Goal: Task Accomplishment & Management: Manage account settings

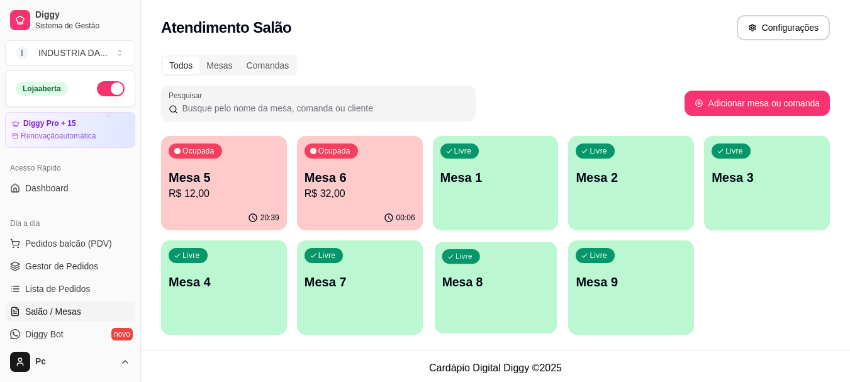
click at [472, 269] on div "Livre Mesa 8" at bounding box center [496, 280] width 122 height 77
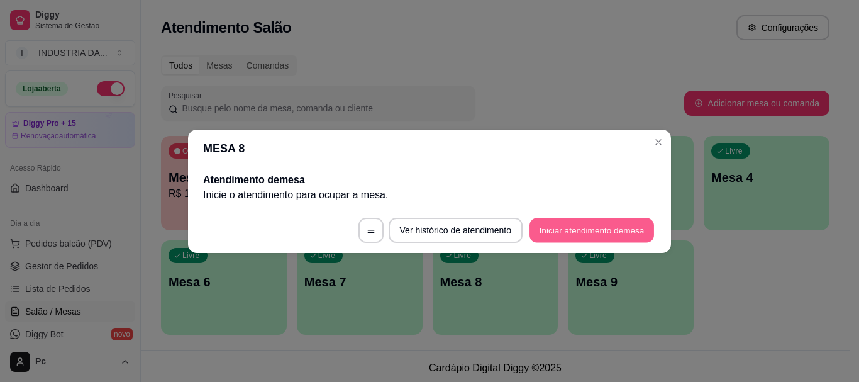
click at [535, 238] on button "Iniciar atendimento de mesa" at bounding box center [592, 230] width 125 height 25
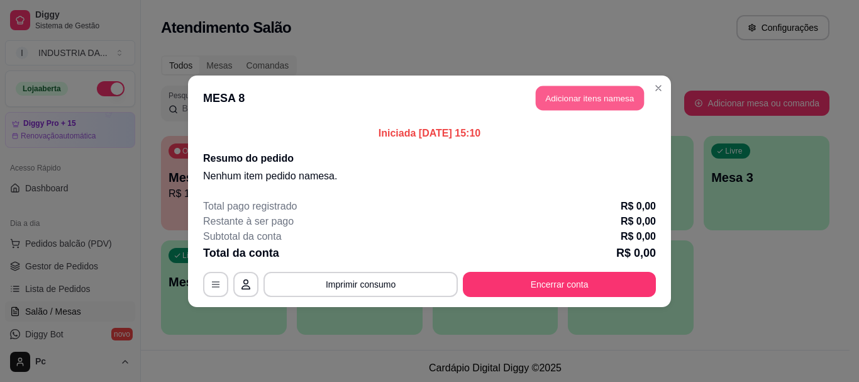
click at [555, 91] on button "Adicionar itens na mesa" at bounding box center [590, 98] width 108 height 25
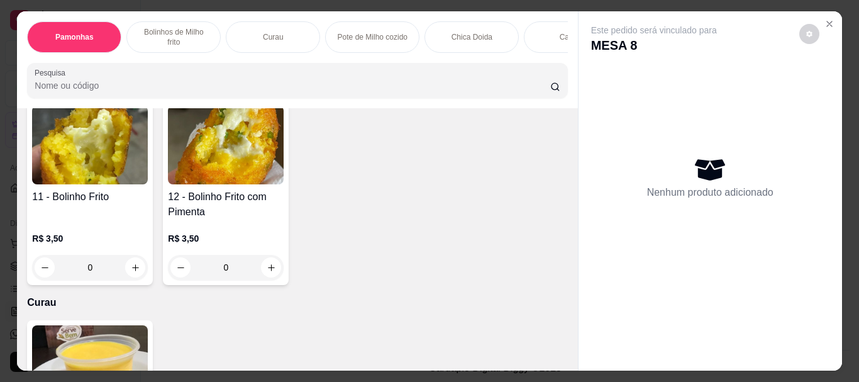
scroll to position [629, 0]
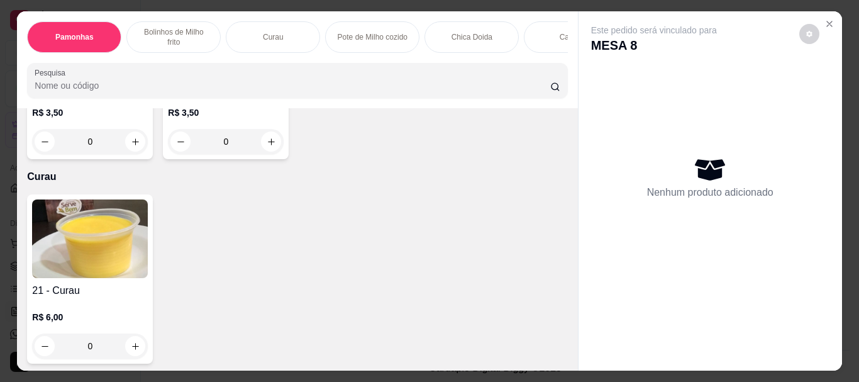
click at [235, 154] on input "0" at bounding box center [226, 141] width 70 height 25
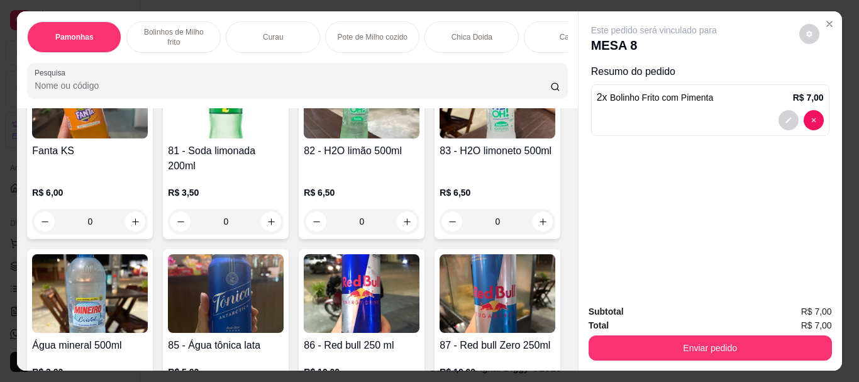
scroll to position [2642, 0]
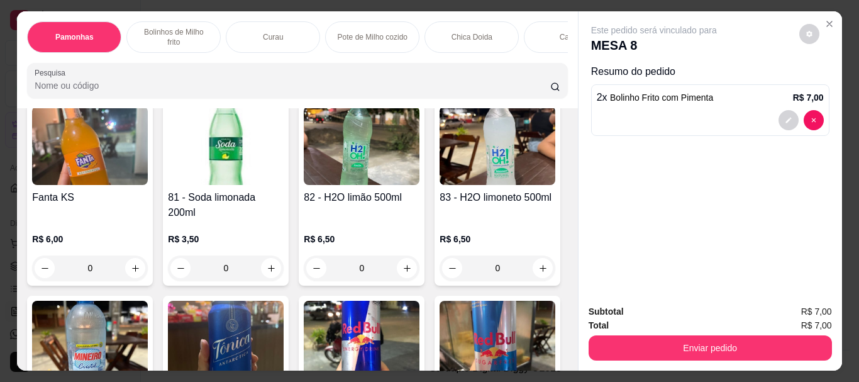
type input "2"
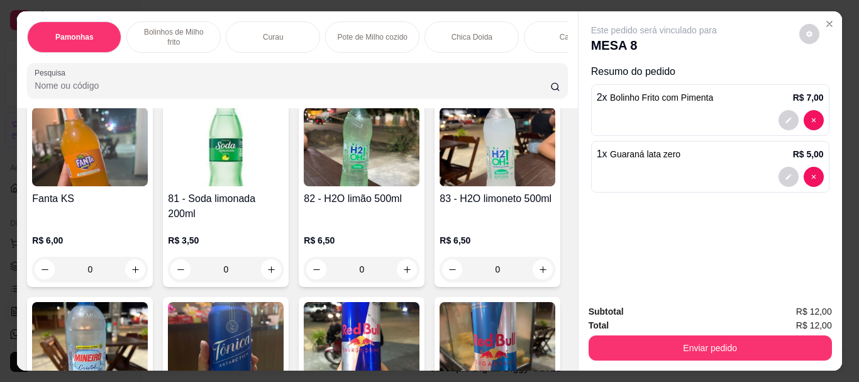
type input "1"
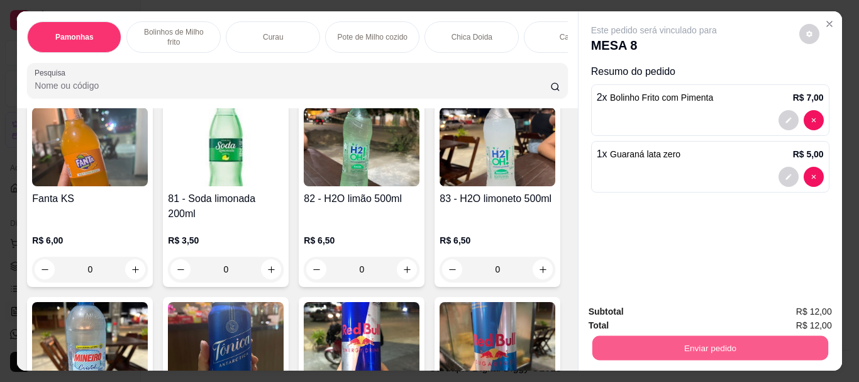
click at [616, 337] on button "Enviar pedido" at bounding box center [710, 347] width 236 height 25
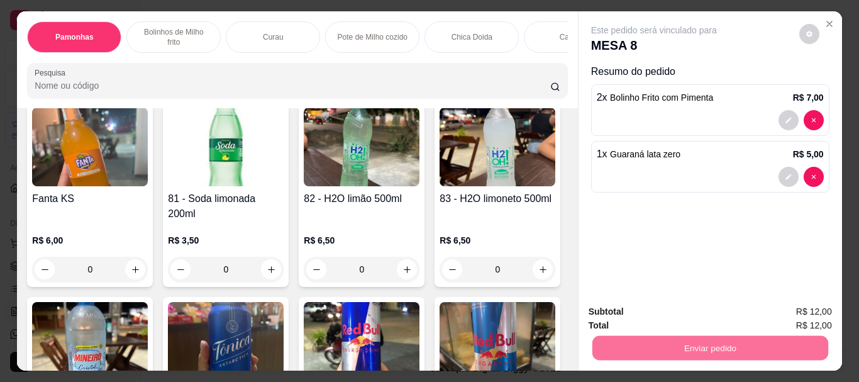
click at [789, 306] on button "Enviar pedido" at bounding box center [799, 311] width 69 height 23
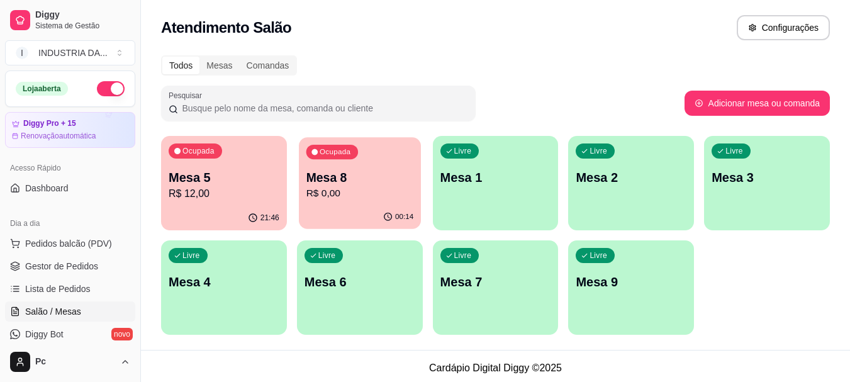
click at [336, 145] on div "Ocupada" at bounding box center [332, 152] width 52 height 14
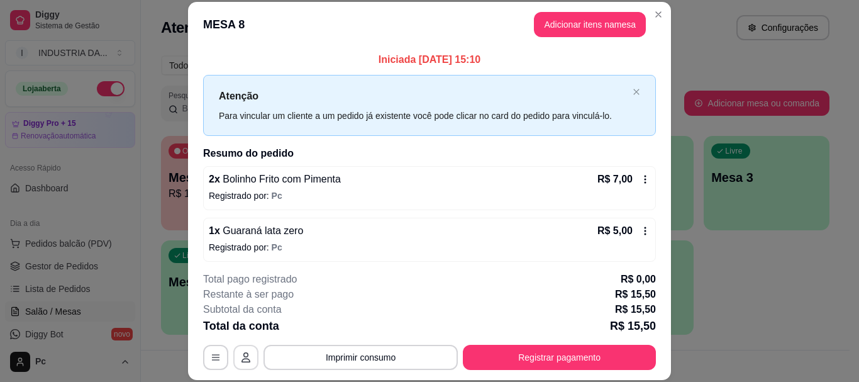
click at [241, 360] on icon "button" at bounding box center [246, 357] width 10 height 10
click at [223, 356] on button "button" at bounding box center [215, 357] width 25 height 25
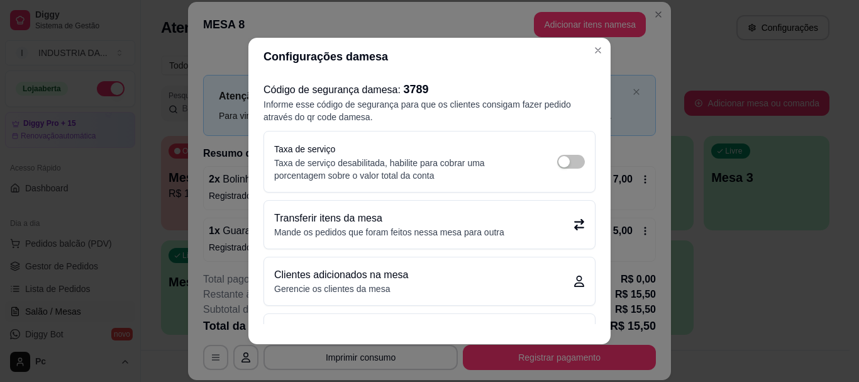
scroll to position [43, 0]
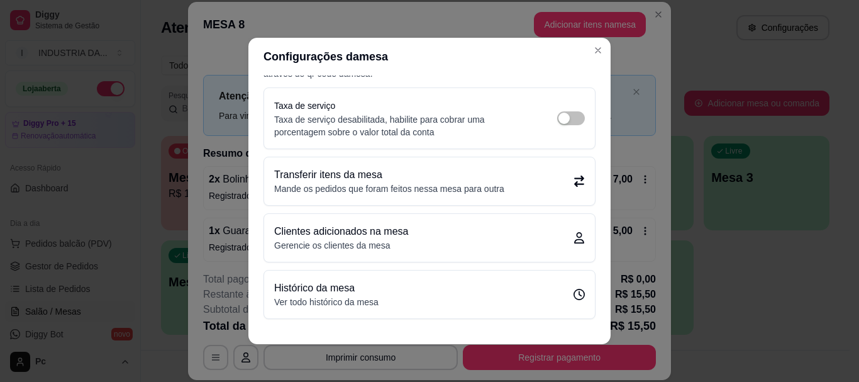
click at [350, 177] on p "Transferir itens da mesa" at bounding box center [389, 174] width 230 height 15
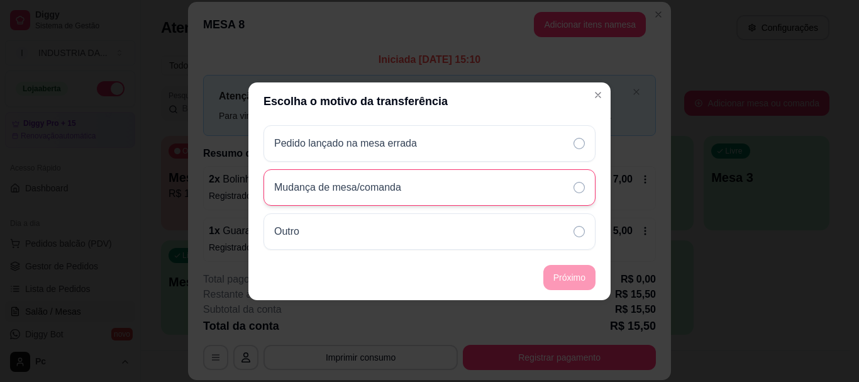
click at [377, 190] on p "Mudança de mesa/comanda" at bounding box center [337, 187] width 127 height 15
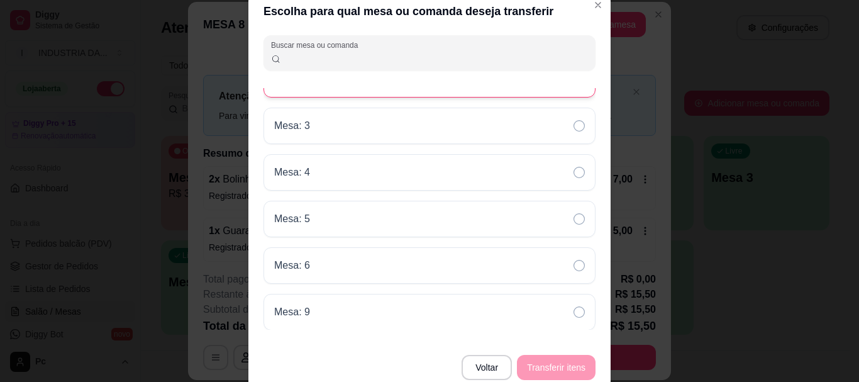
scroll to position [74, 0]
click at [408, 318] on div "Mesa: 9" at bounding box center [430, 311] width 332 height 36
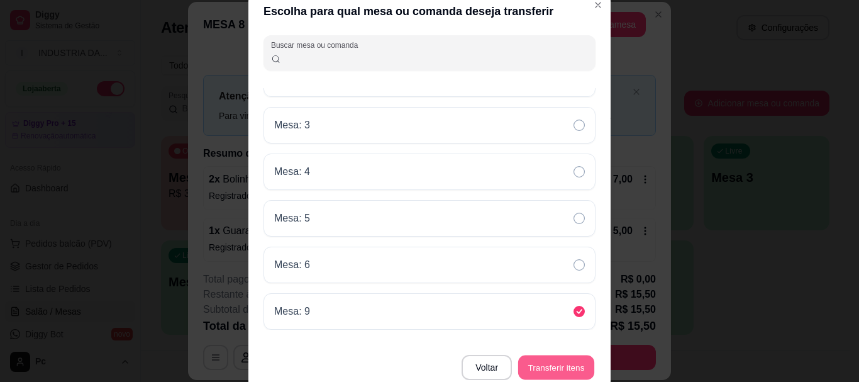
click at [572, 369] on button "Transferir itens" at bounding box center [556, 367] width 76 height 25
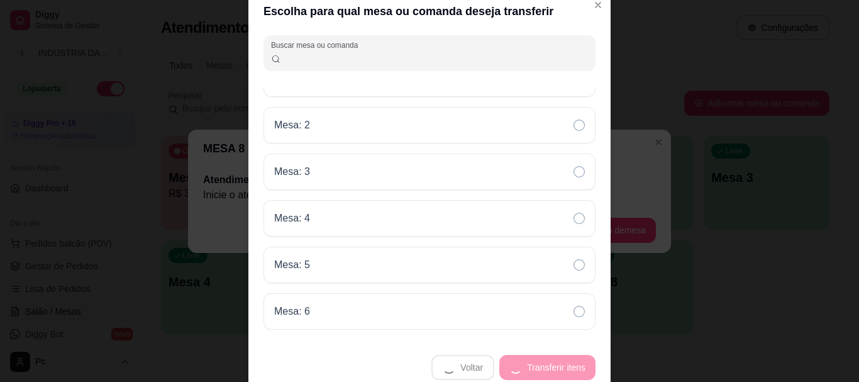
scroll to position [0, 0]
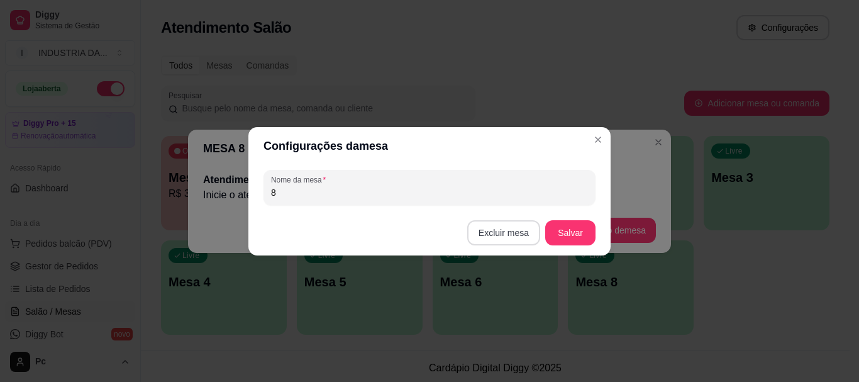
click at [505, 237] on button "Excluir mesa" at bounding box center [503, 232] width 73 height 25
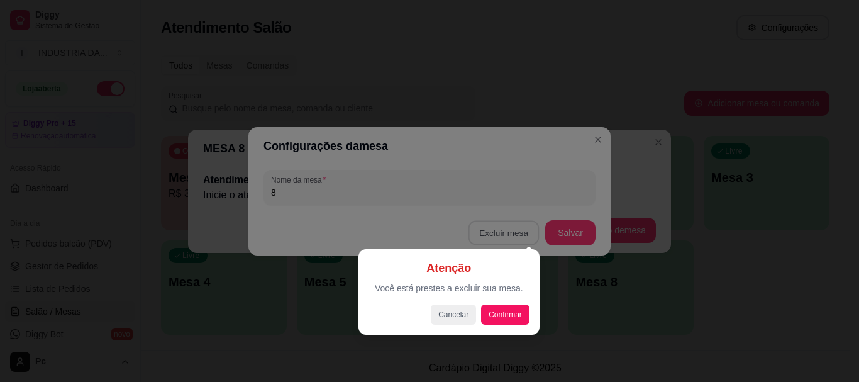
click at [607, 286] on div at bounding box center [429, 191] width 859 height 382
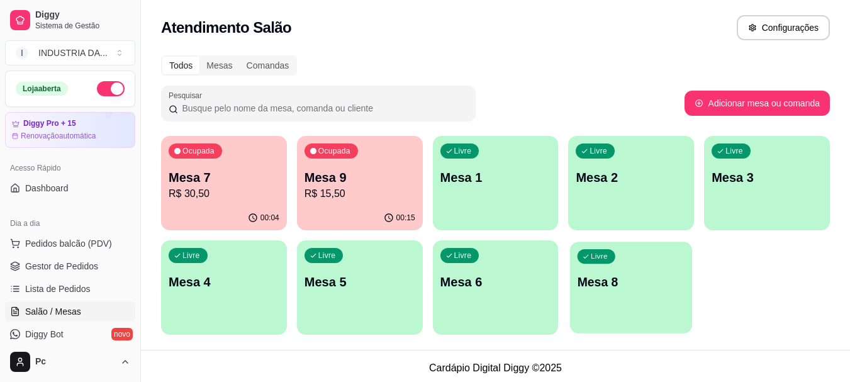
click at [624, 298] on div "Livre Mesa 8" at bounding box center [631, 280] width 122 height 77
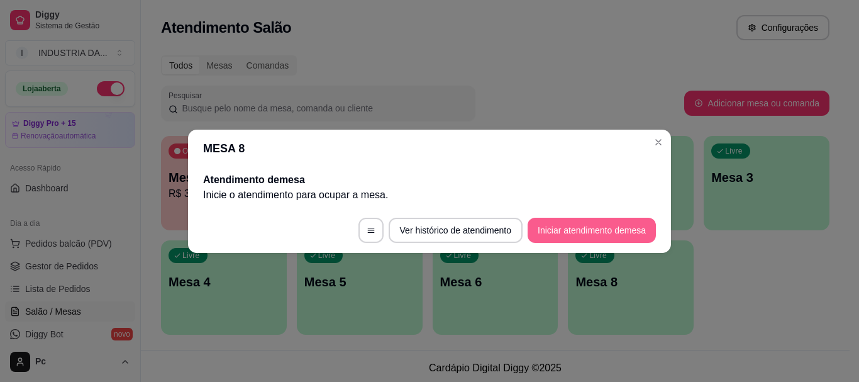
click at [603, 226] on button "Iniciar atendimento de mesa" at bounding box center [592, 230] width 128 height 25
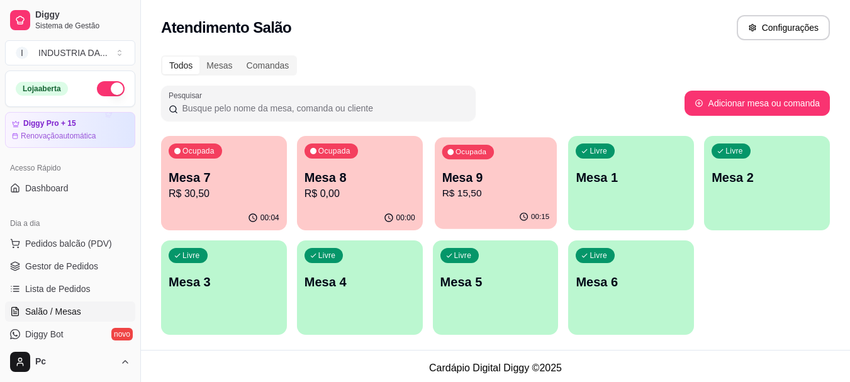
click at [497, 199] on p "R$ 15,50" at bounding box center [496, 193] width 108 height 14
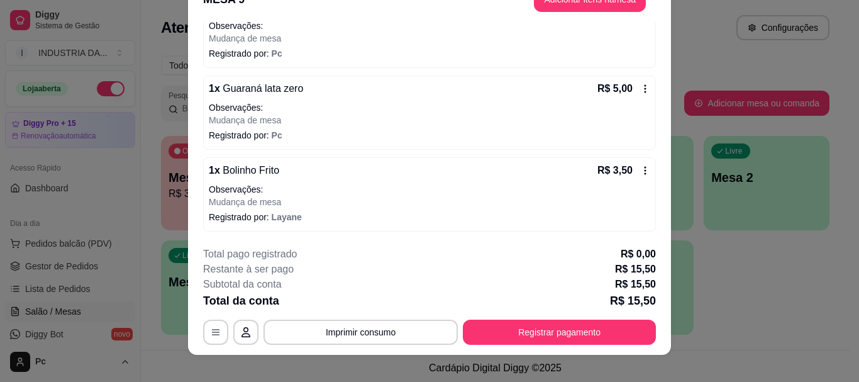
scroll to position [38, 0]
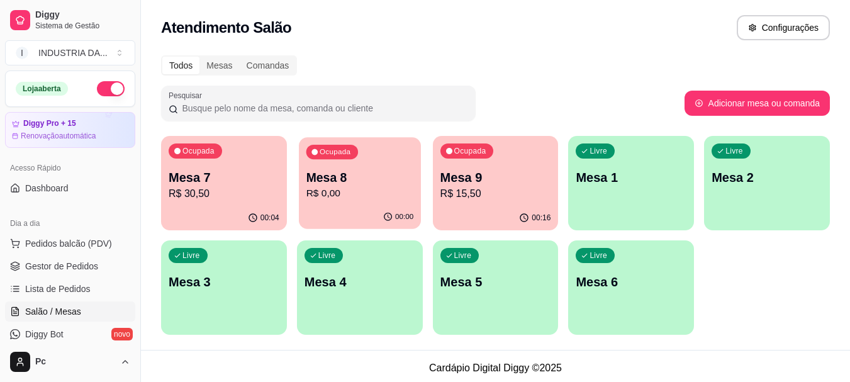
click at [383, 191] on p "R$ 0,00" at bounding box center [360, 193] width 108 height 14
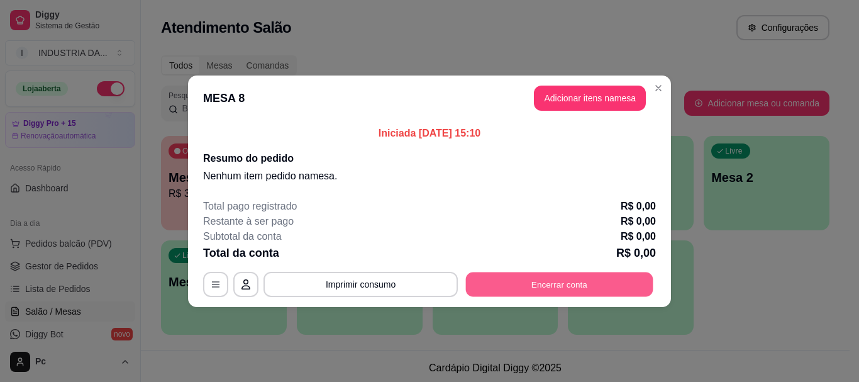
click at [527, 289] on button "Encerrar conta" at bounding box center [559, 284] width 187 height 25
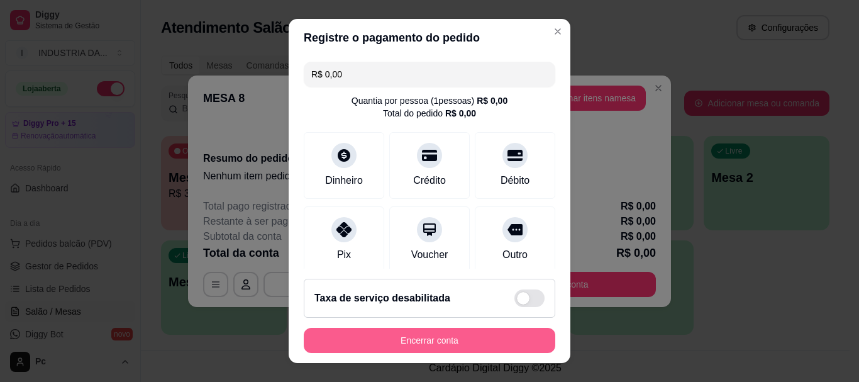
click at [449, 331] on button "Encerrar conta" at bounding box center [430, 340] width 252 height 25
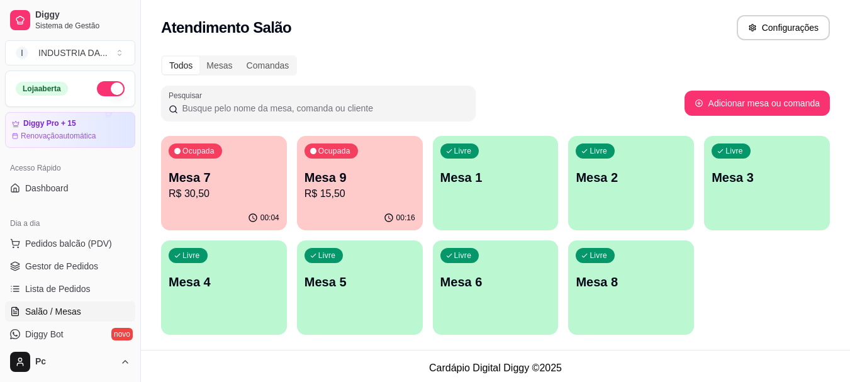
click at [351, 215] on div "00:16" at bounding box center [360, 218] width 126 height 25
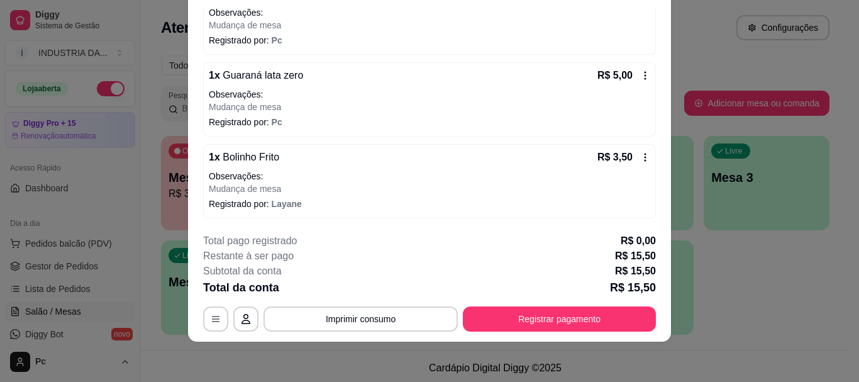
click at [520, 304] on div "**********" at bounding box center [429, 282] width 453 height 98
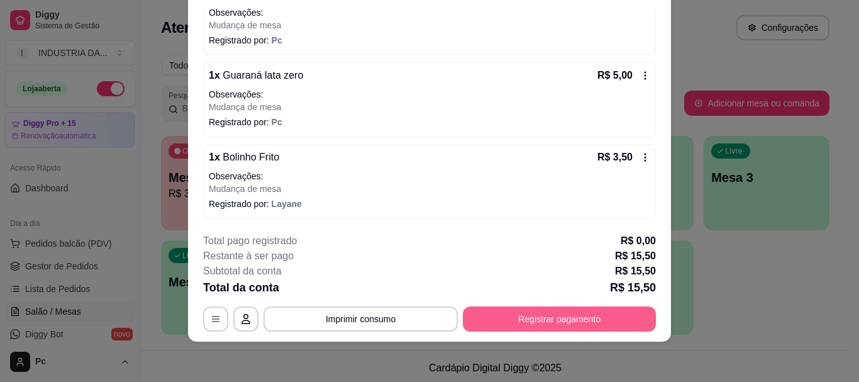
click at [520, 314] on button "Registrar pagamento" at bounding box center [559, 318] width 193 height 25
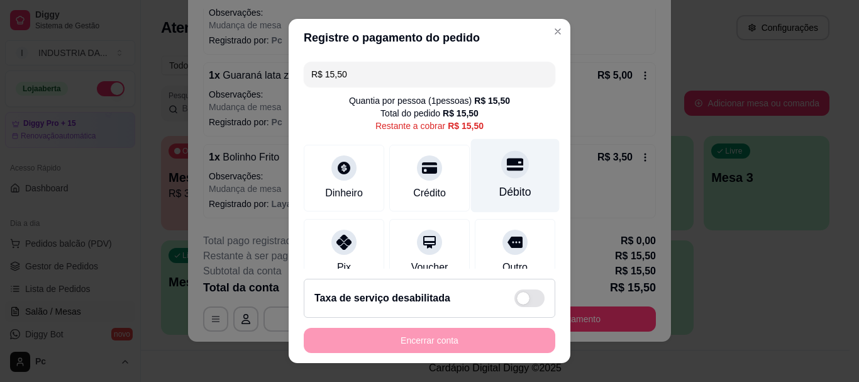
click at [499, 185] on div "Débito" at bounding box center [515, 192] width 32 height 16
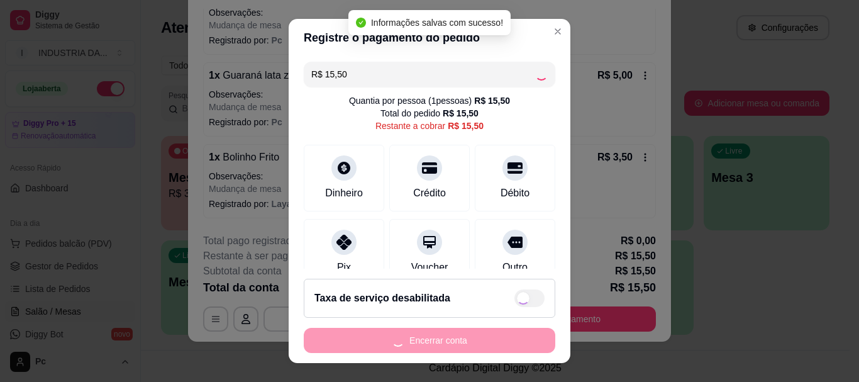
type input "R$ 0,00"
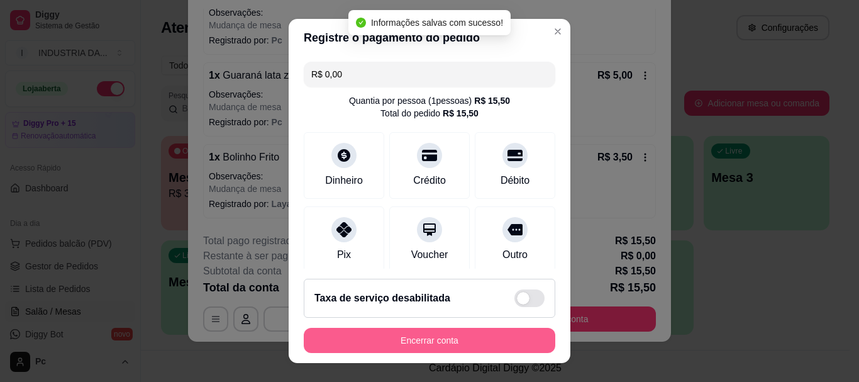
click at [440, 340] on button "Encerrar conta" at bounding box center [430, 340] width 252 height 25
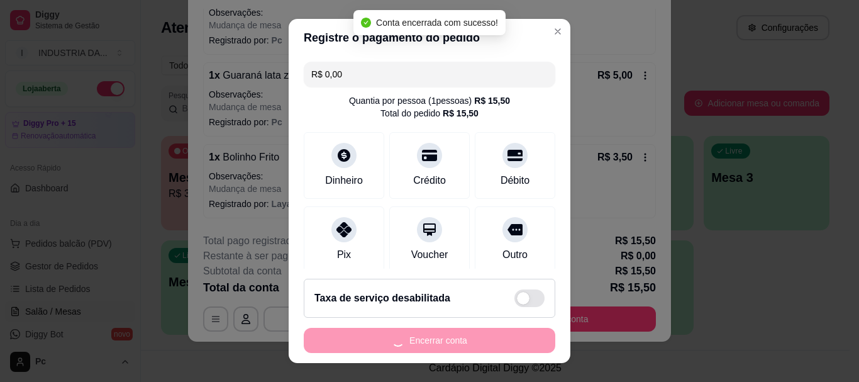
scroll to position [0, 0]
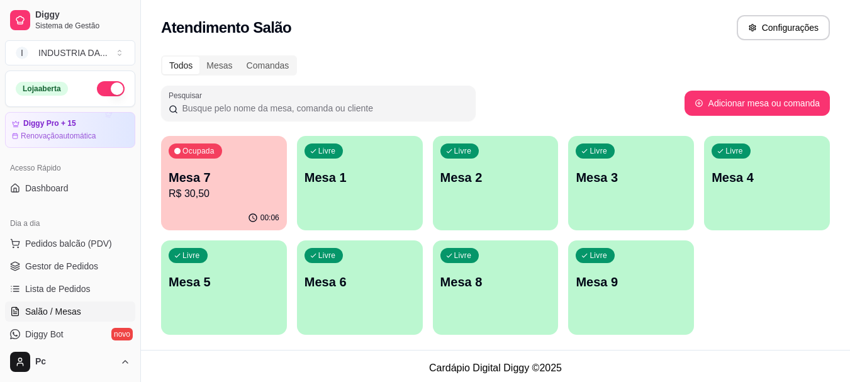
click at [217, 204] on div "Ocupada Mesa 7 R$ 30,50" at bounding box center [224, 171] width 126 height 70
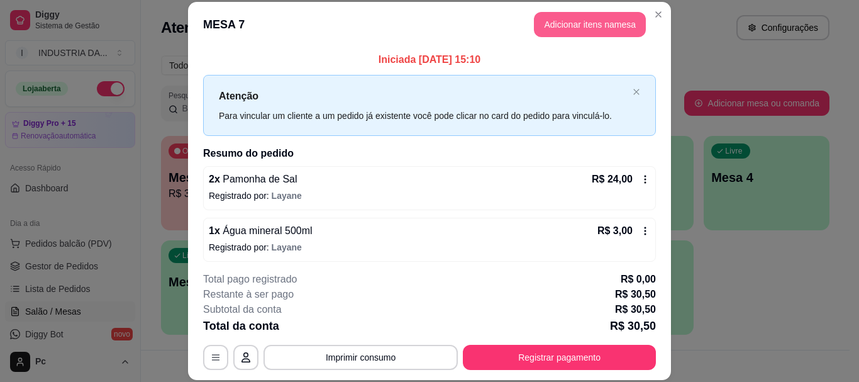
click at [576, 28] on button "Adicionar itens na mesa" at bounding box center [590, 24] width 112 height 25
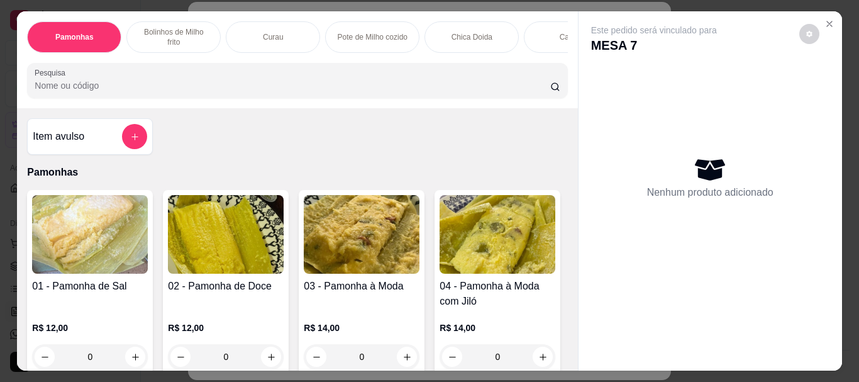
scroll to position [63, 0]
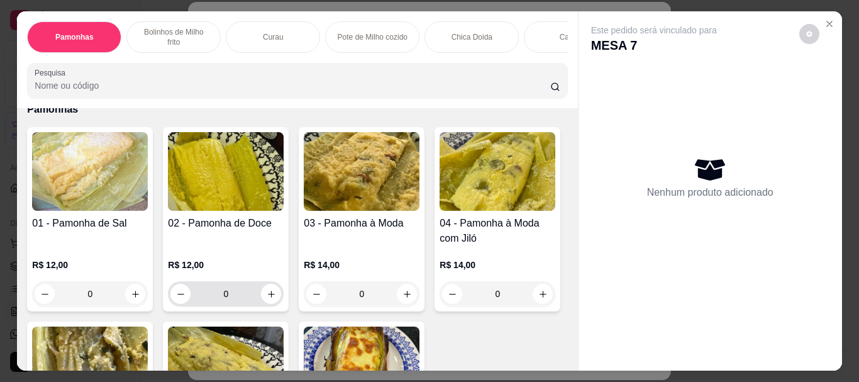
click at [231, 281] on input "0" at bounding box center [226, 293] width 70 height 25
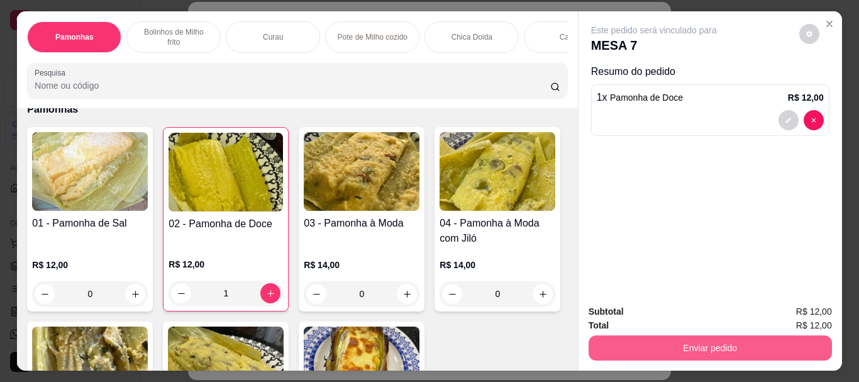
type input "1"
click at [768, 350] on button "Enviar pedido" at bounding box center [710, 347] width 243 height 25
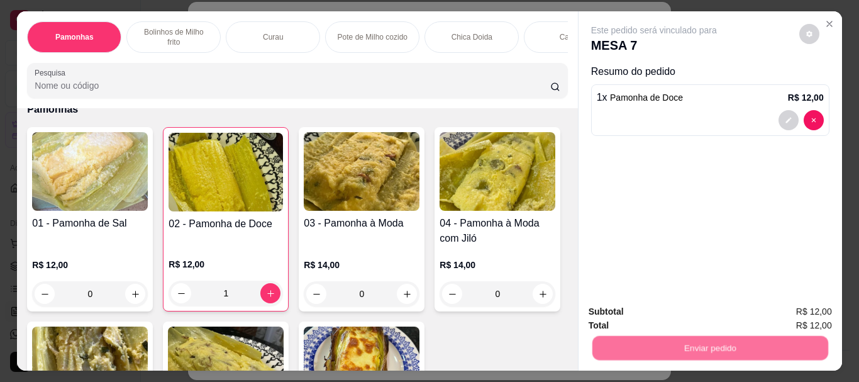
click at [787, 315] on button "Enviar pedido" at bounding box center [799, 312] width 71 height 24
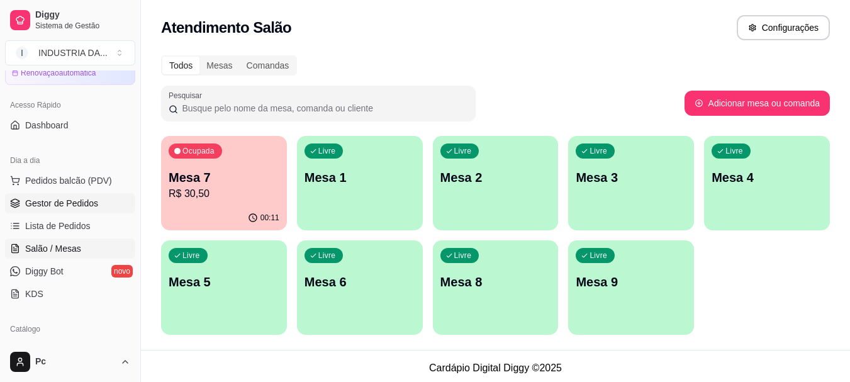
click at [52, 205] on span "Gestor de Pedidos" at bounding box center [61, 203] width 73 height 13
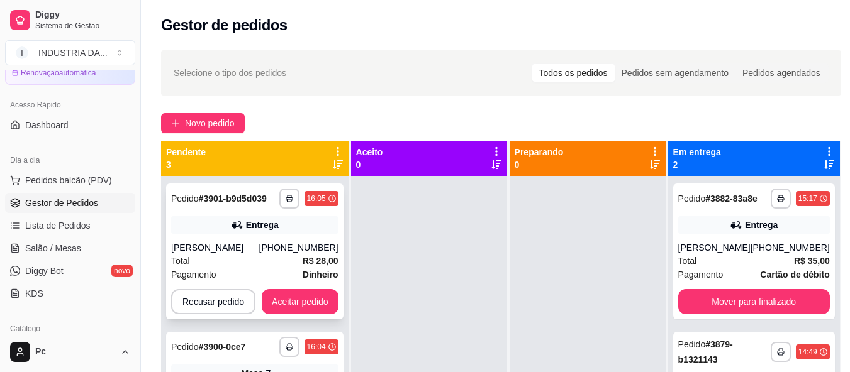
click at [242, 245] on div "Gabriela Soares" at bounding box center [215, 248] width 88 height 13
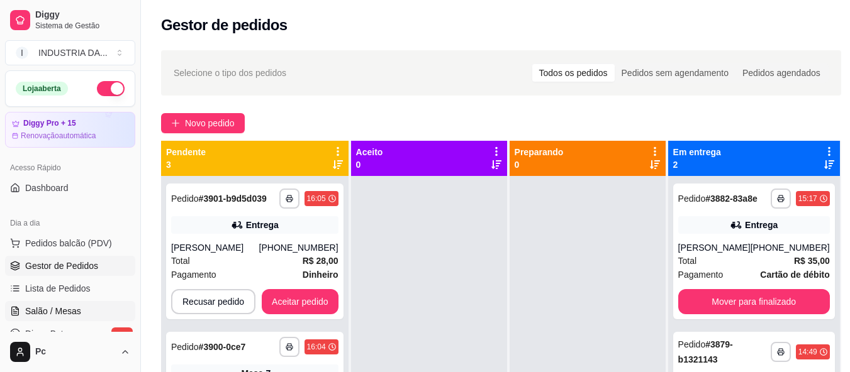
click at [58, 310] on span "Salão / Mesas" at bounding box center [53, 311] width 56 height 13
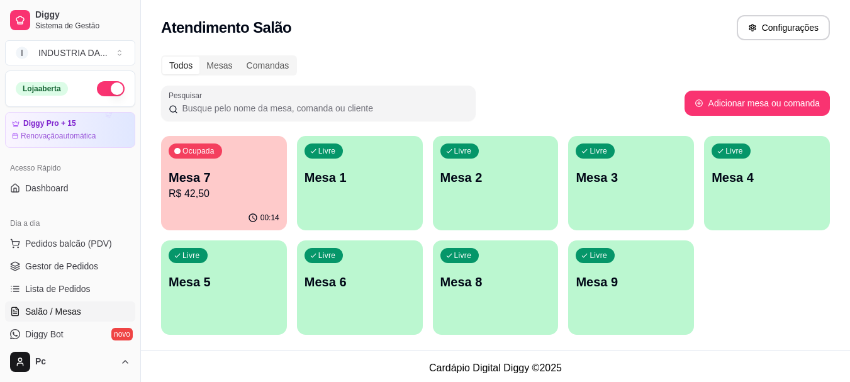
click at [771, 175] on p "Mesa 4" at bounding box center [766, 178] width 111 height 18
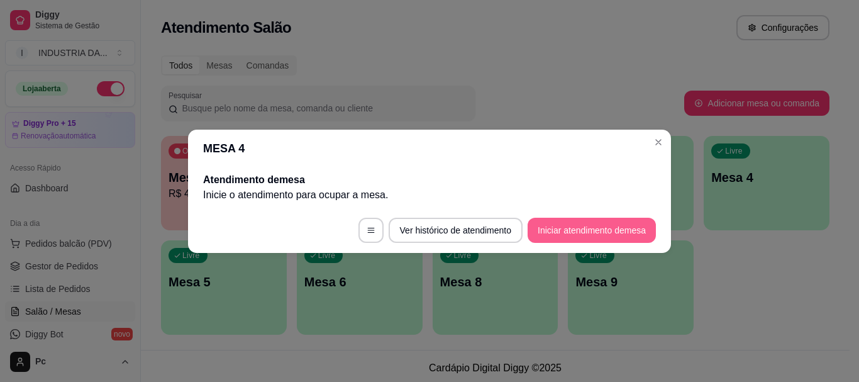
click at [609, 230] on button "Iniciar atendimento de mesa" at bounding box center [592, 230] width 128 height 25
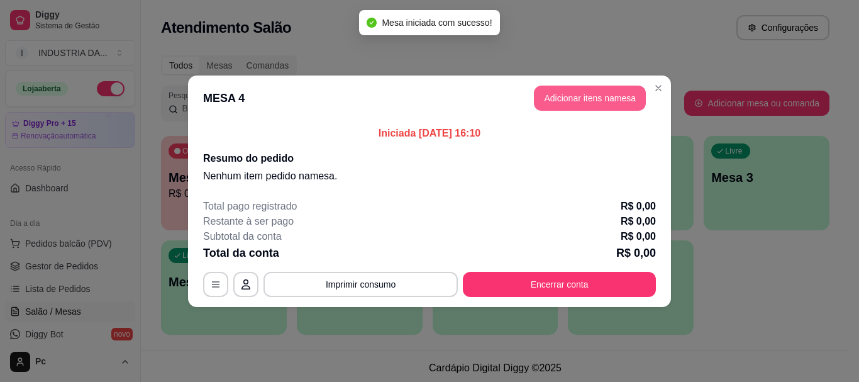
click at [580, 96] on button "Adicionar itens na mesa" at bounding box center [590, 98] width 112 height 25
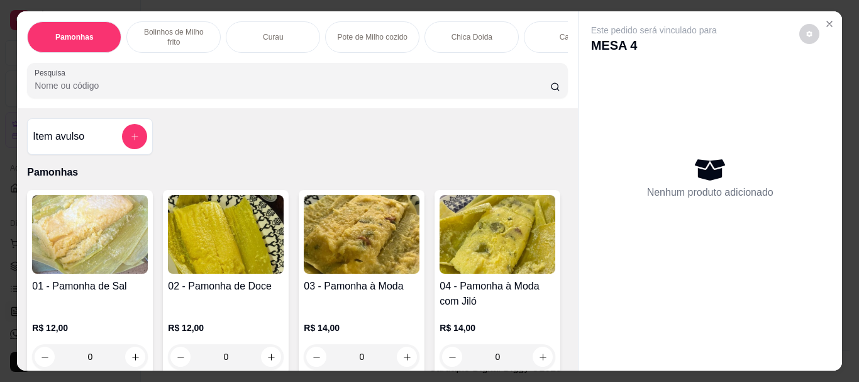
scroll to position [63, 0]
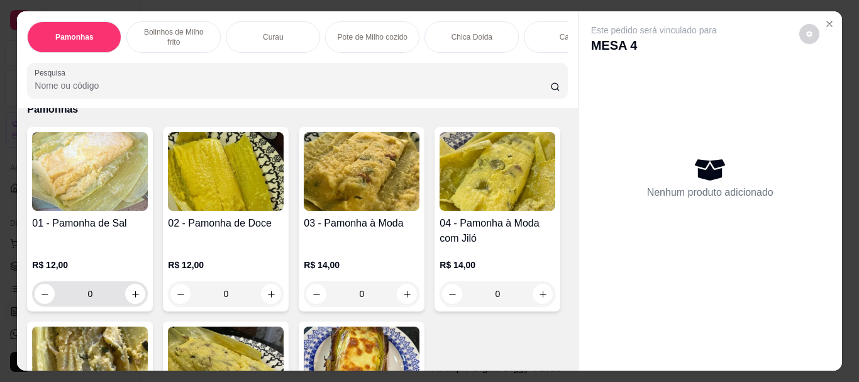
click at [89, 287] on input "0" at bounding box center [90, 293] width 70 height 25
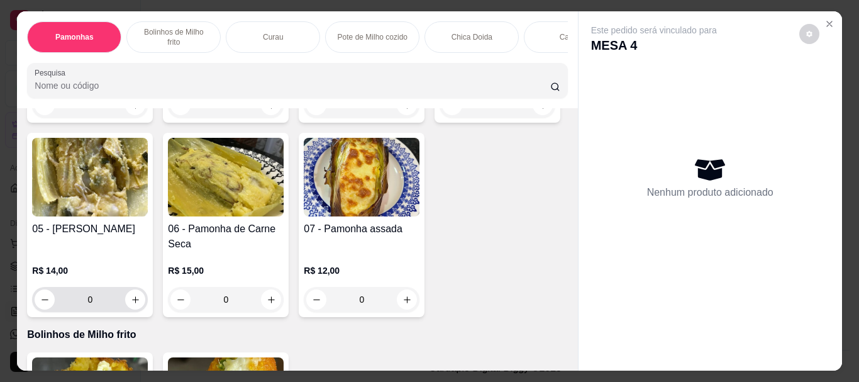
scroll to position [314, 0]
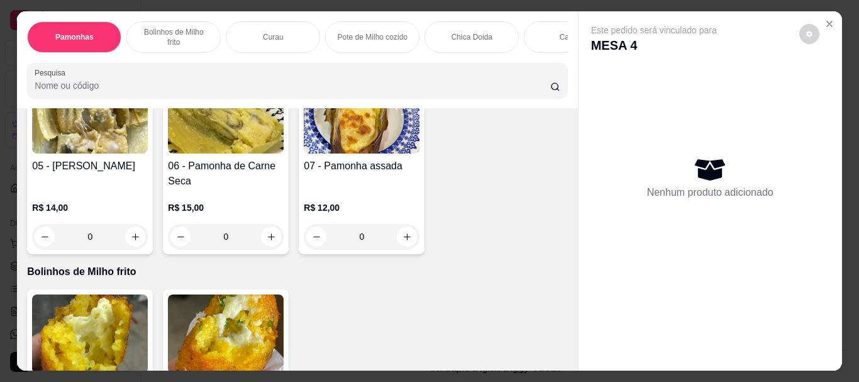
click at [462, 55] on input "0" at bounding box center [497, 42] width 70 height 25
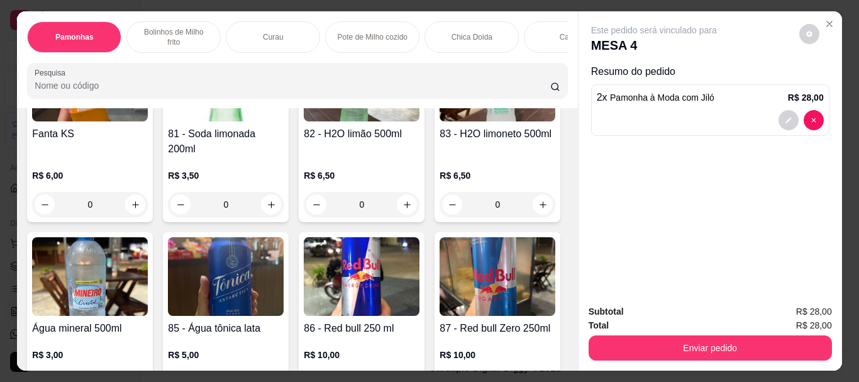
scroll to position [2768, 0]
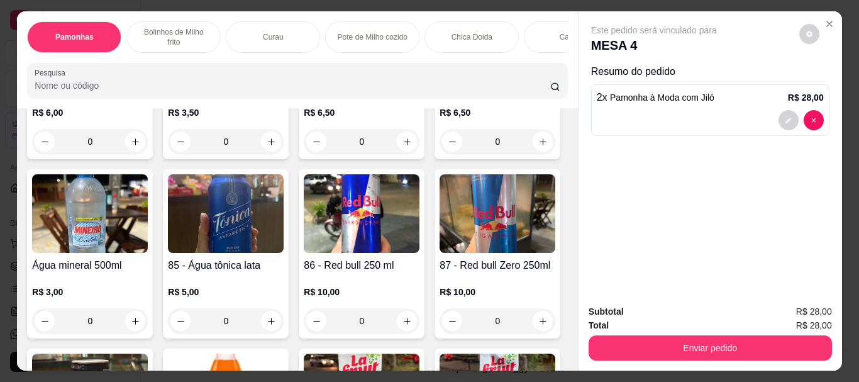
type input "2"
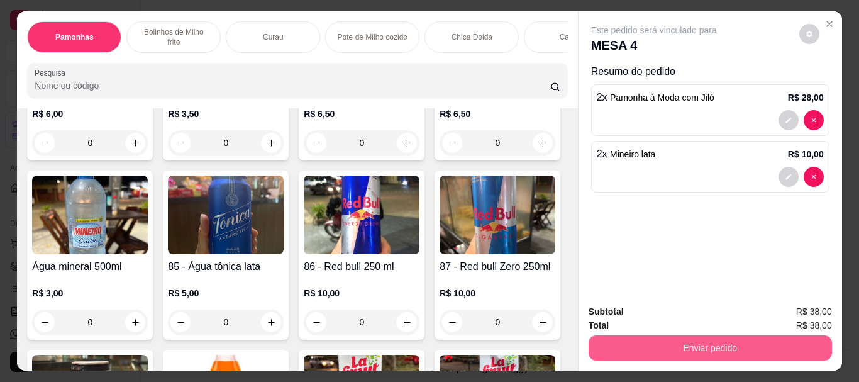
type input "2"
click at [628, 352] on button "Enviar pedido" at bounding box center [710, 347] width 236 height 25
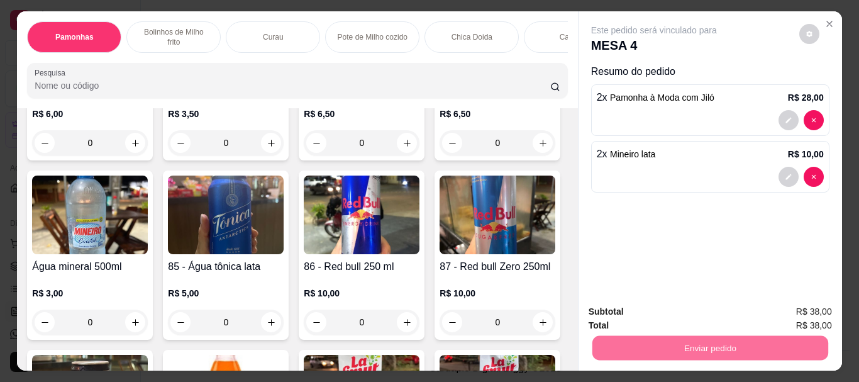
click at [786, 312] on button "Enviar pedido" at bounding box center [799, 312] width 71 height 24
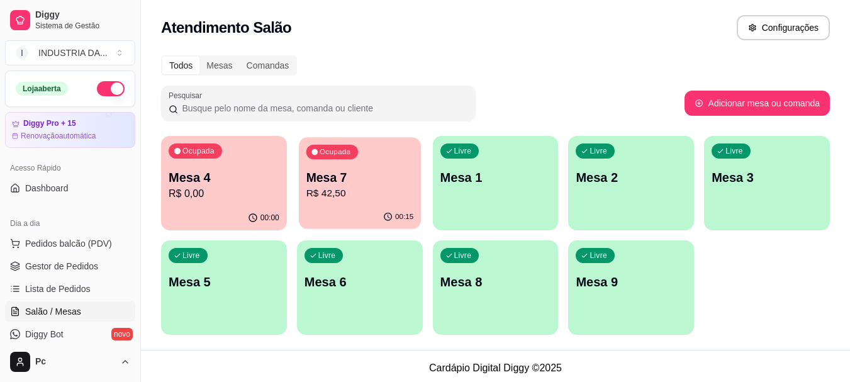
click at [358, 184] on p "Mesa 7" at bounding box center [360, 177] width 108 height 17
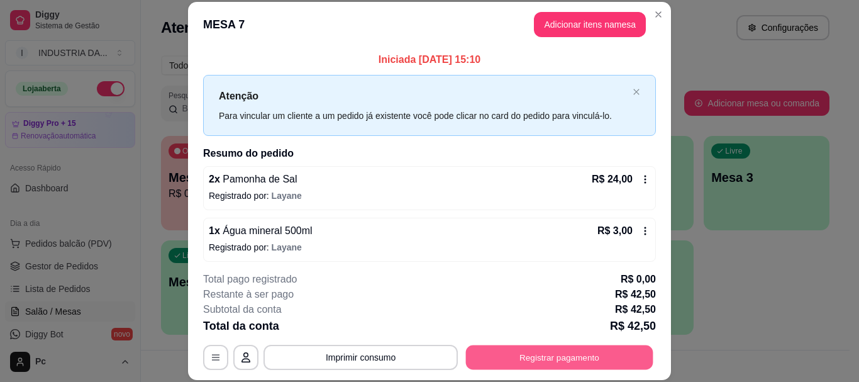
click at [550, 354] on button "Registrar pagamento" at bounding box center [559, 357] width 187 height 25
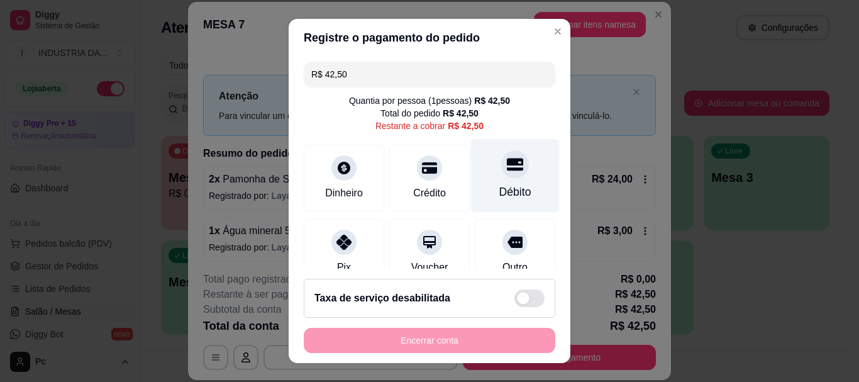
click at [494, 181] on div "Débito" at bounding box center [515, 176] width 89 height 74
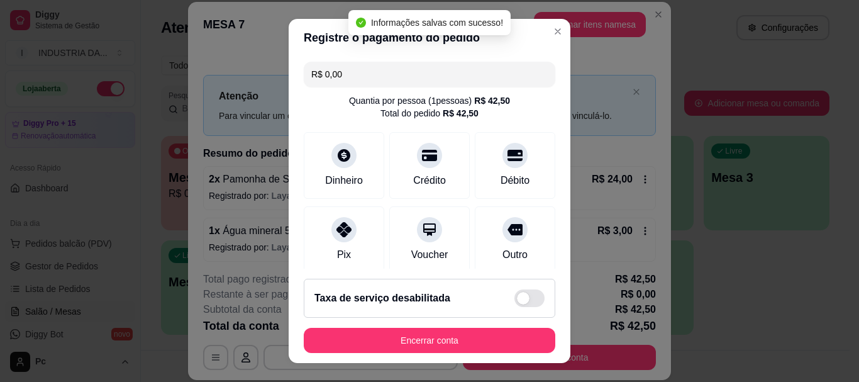
type input "R$ 0,00"
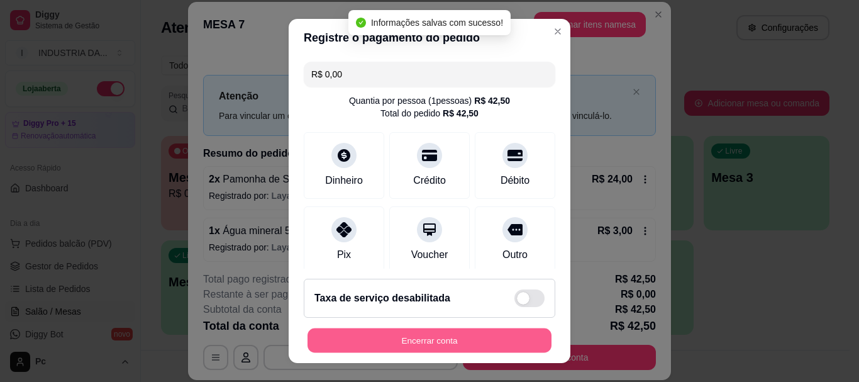
click at [438, 348] on button "Encerrar conta" at bounding box center [430, 340] width 244 height 25
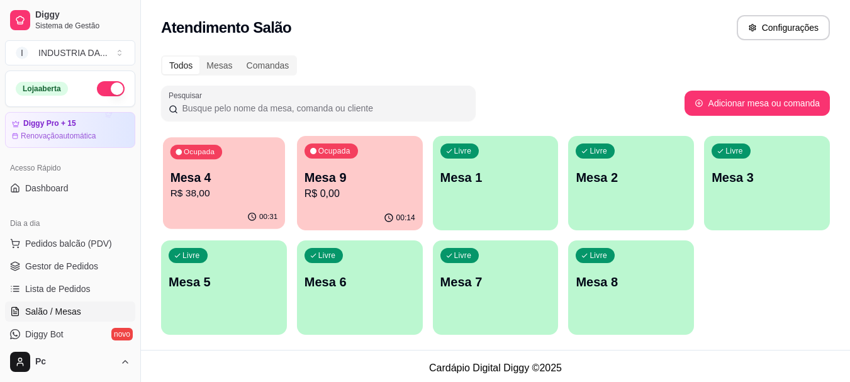
click at [280, 209] on div "00:31" at bounding box center [224, 217] width 122 height 24
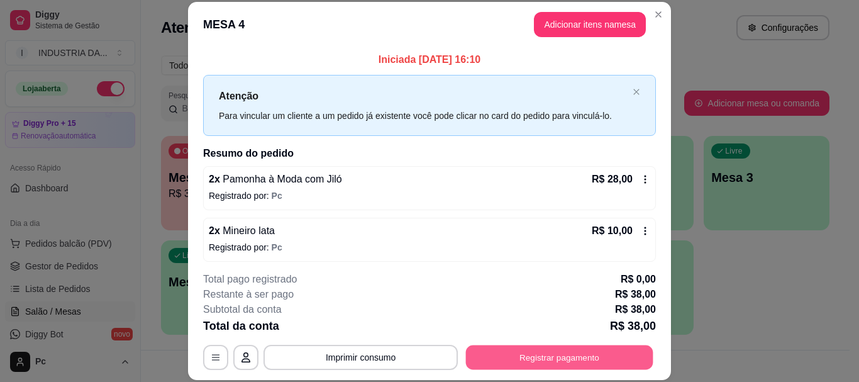
click at [547, 353] on button "Registrar pagamento" at bounding box center [559, 357] width 187 height 25
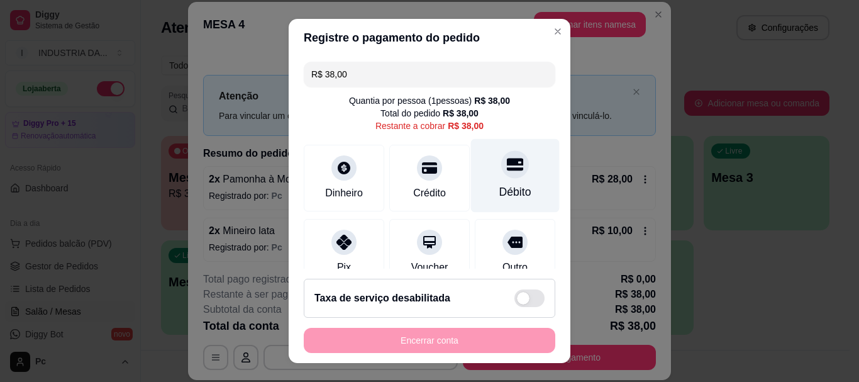
click at [499, 184] on div "Débito" at bounding box center [515, 192] width 32 height 16
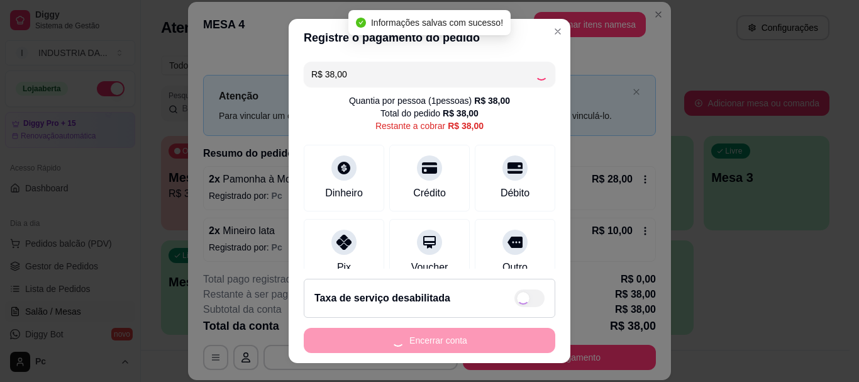
type input "R$ 0,00"
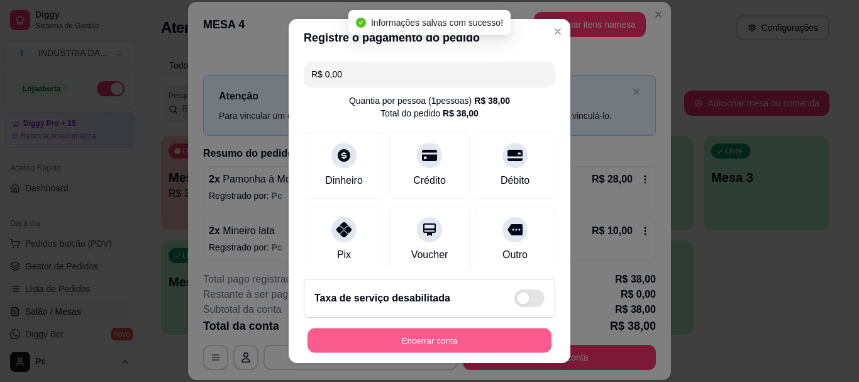
click at [462, 331] on button "Encerrar conta" at bounding box center [430, 340] width 244 height 25
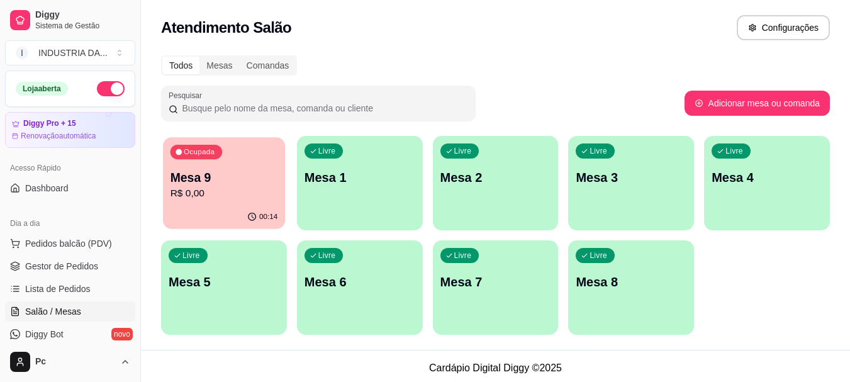
click at [265, 172] on p "Mesa 9" at bounding box center [224, 177] width 108 height 17
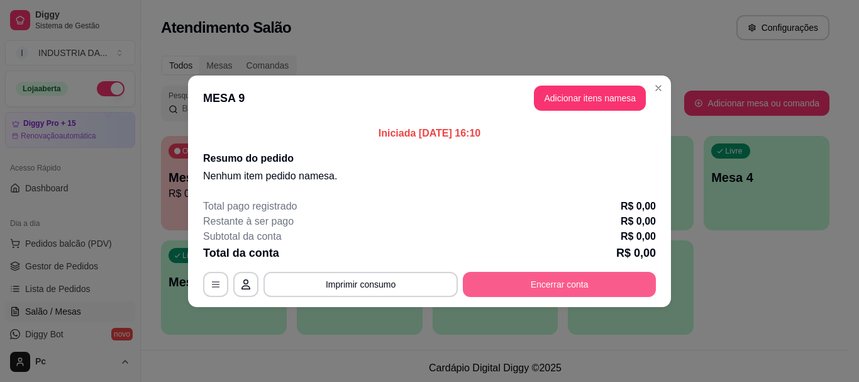
click at [482, 277] on button "Encerrar conta" at bounding box center [559, 284] width 193 height 25
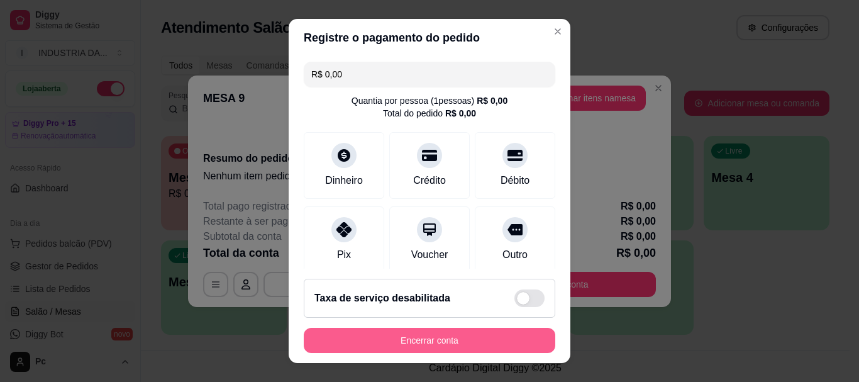
click at [476, 348] on button "Encerrar conta" at bounding box center [430, 340] width 252 height 25
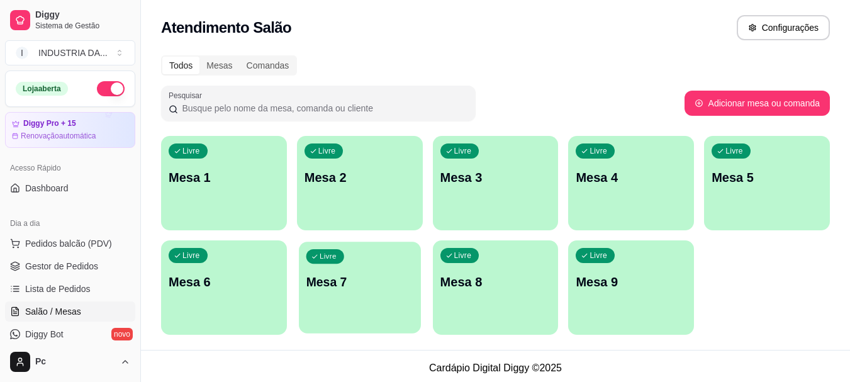
click at [347, 250] on div "Livre Mesa 7" at bounding box center [360, 280] width 122 height 77
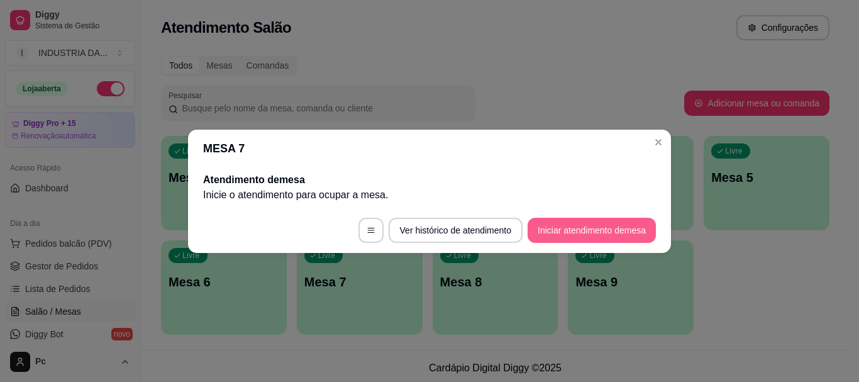
click at [573, 235] on button "Iniciar atendimento de mesa" at bounding box center [592, 230] width 128 height 25
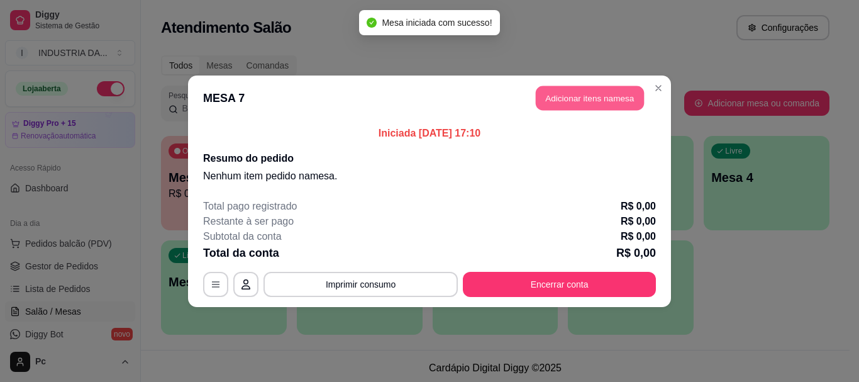
click at [579, 106] on button "Adicionar itens na mesa" at bounding box center [590, 98] width 108 height 25
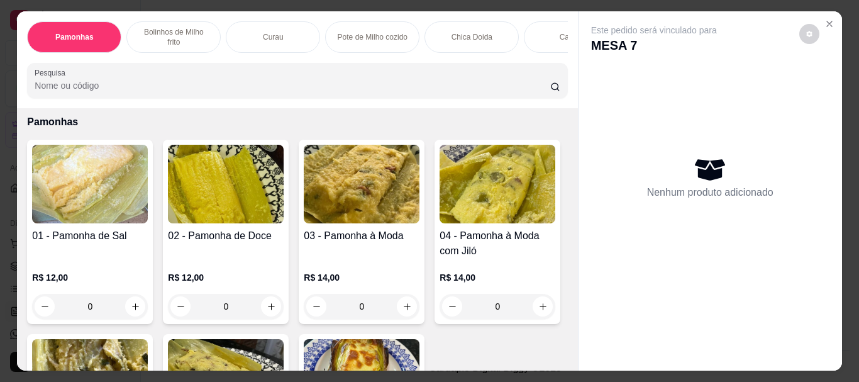
scroll to position [63, 0]
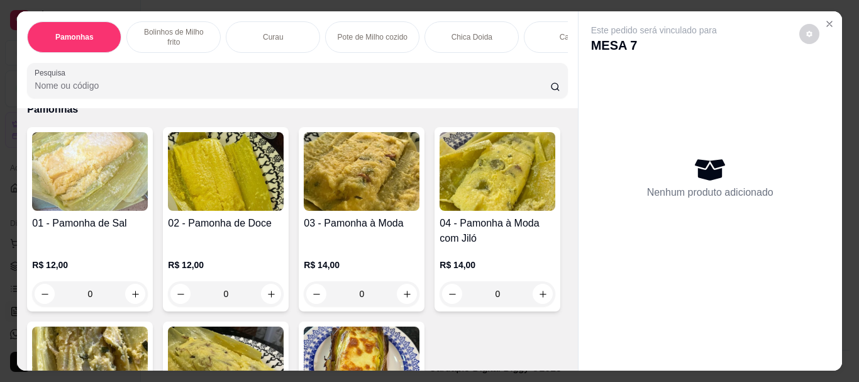
click at [364, 281] on input "0" at bounding box center [361, 293] width 70 height 25
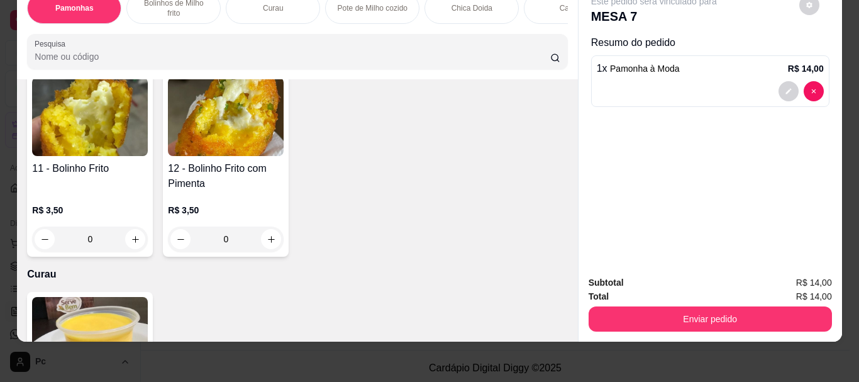
scroll to position [629, 0]
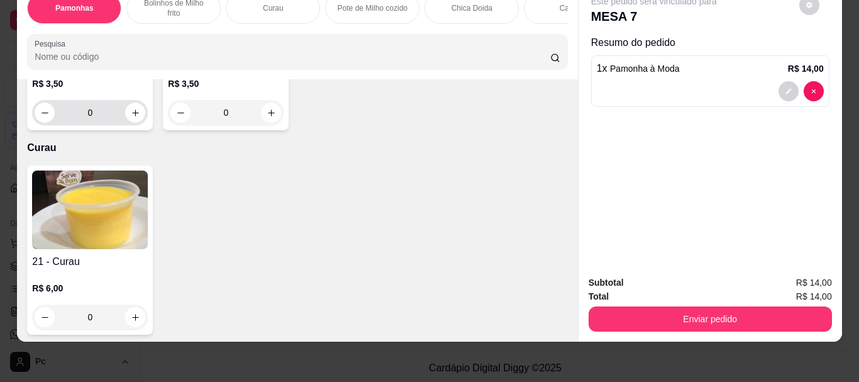
type input "1"
click at [98, 125] on input "0" at bounding box center [90, 112] width 70 height 25
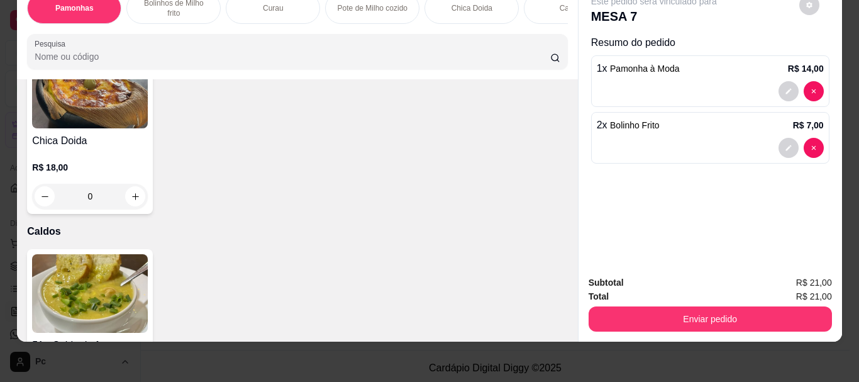
scroll to position [1258, 0]
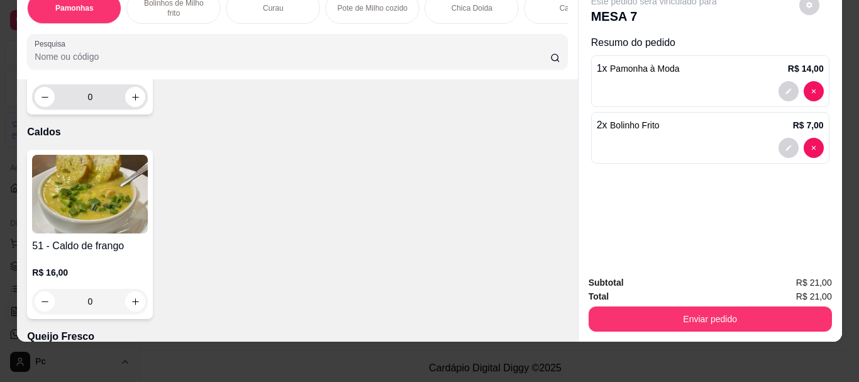
type input "2"
click at [97, 109] on input "0" at bounding box center [90, 96] width 70 height 25
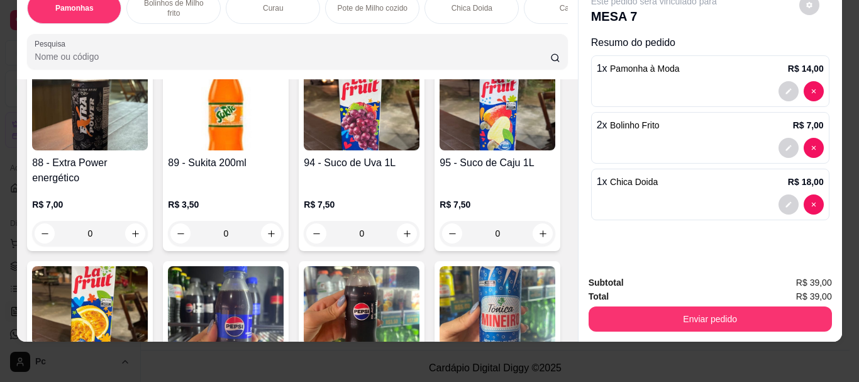
scroll to position [3019, 0]
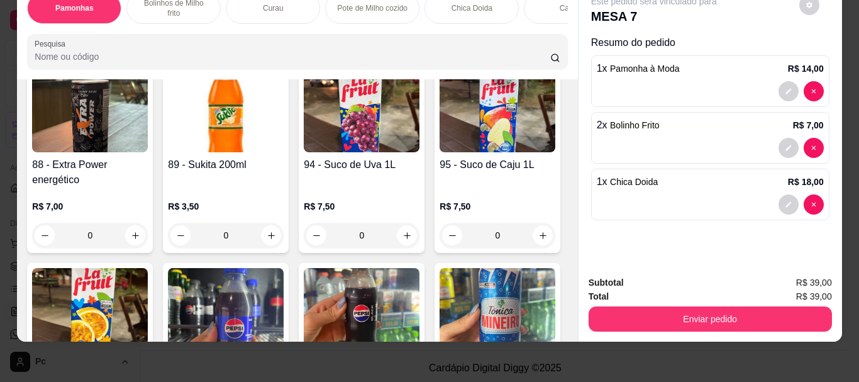
type input "1"
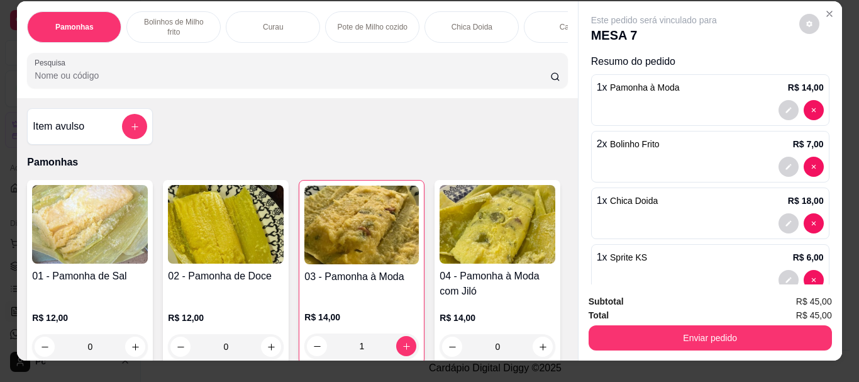
scroll to position [0, 0]
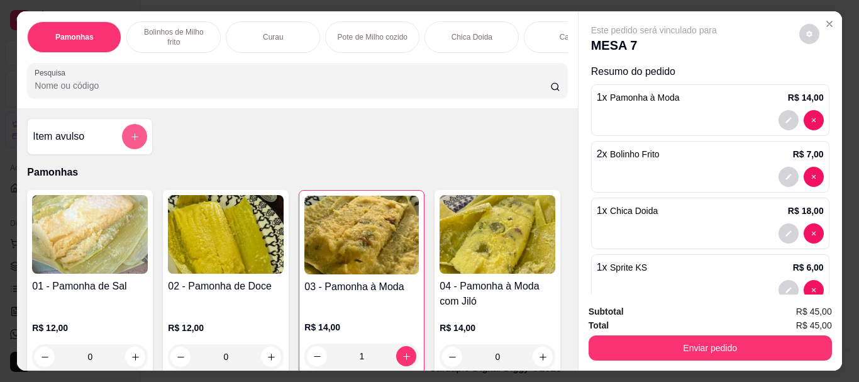
type input "1"
click at [135, 133] on button "add-separate-item" at bounding box center [135, 137] width 25 height 25
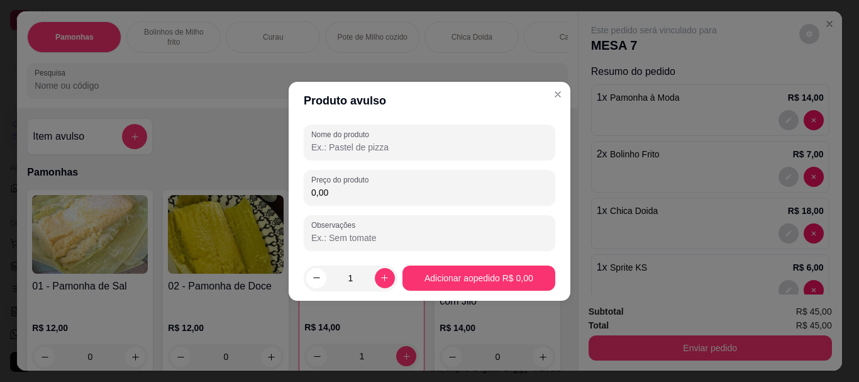
click at [343, 147] on input "Nome do produto" at bounding box center [429, 147] width 237 height 13
click at [326, 145] on input "agu com" at bounding box center [429, 147] width 237 height 13
click at [350, 145] on input "agua com" at bounding box center [429, 147] width 237 height 13
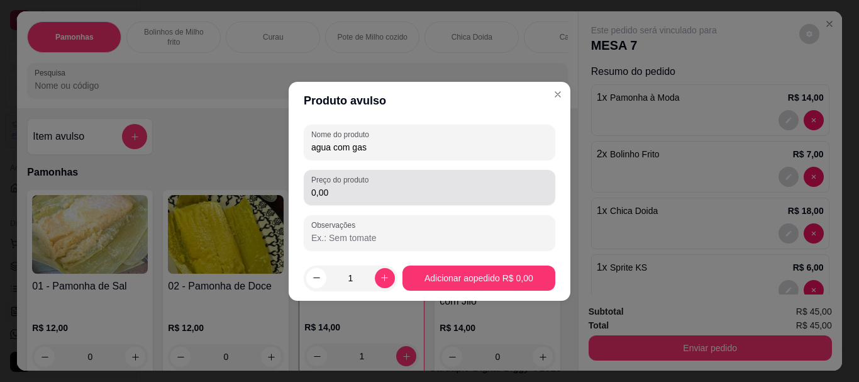
type input "agua com gas"
click at [352, 201] on div "Preço do produto 0,00" at bounding box center [430, 187] width 252 height 35
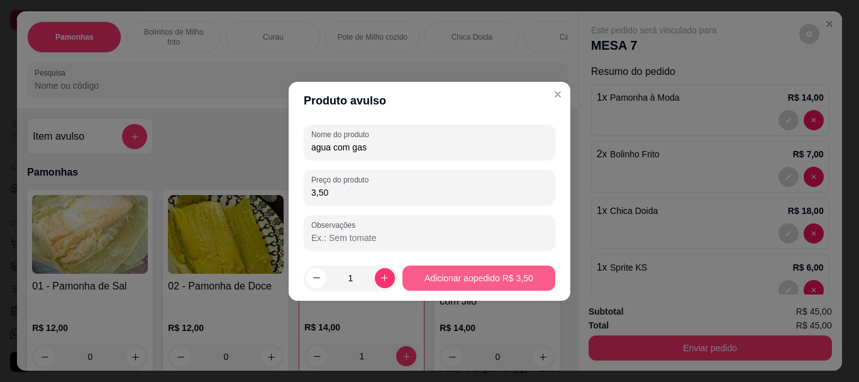
type input "3,50"
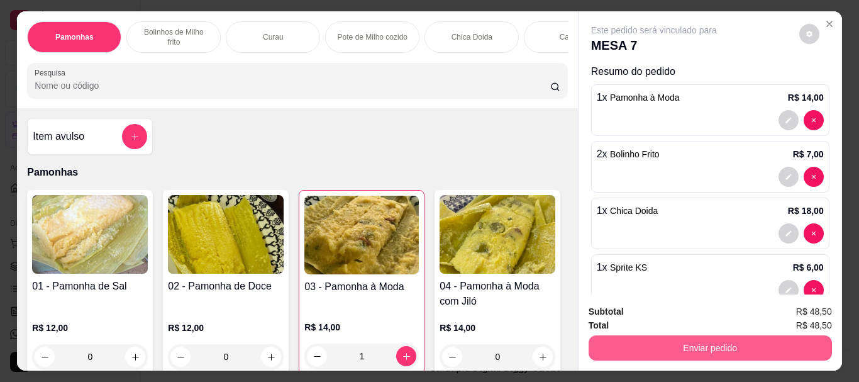
click at [624, 340] on button "Enviar pedido" at bounding box center [710, 347] width 243 height 25
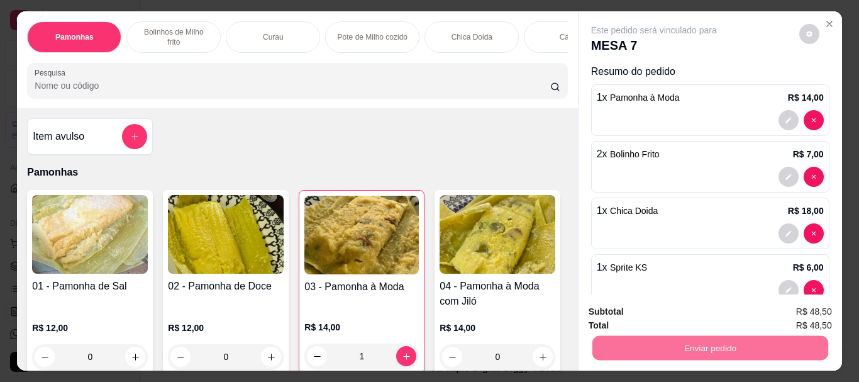
click at [804, 321] on button "Enviar pedido" at bounding box center [799, 311] width 69 height 23
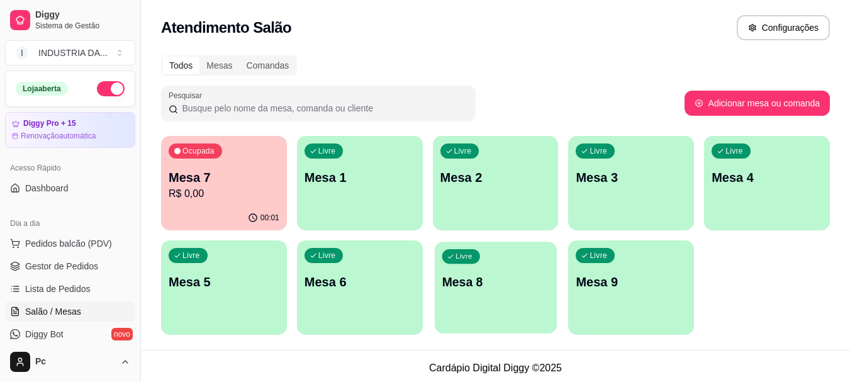
click at [486, 281] on p "Mesa 8" at bounding box center [496, 282] width 108 height 17
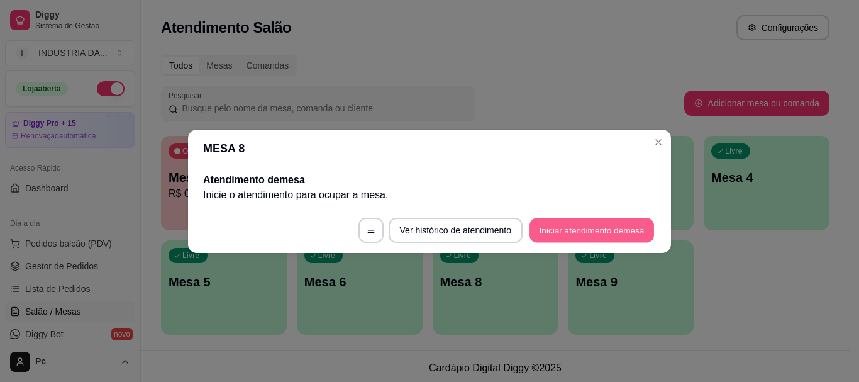
click at [560, 221] on button "Iniciar atendimento de mesa" at bounding box center [592, 230] width 125 height 25
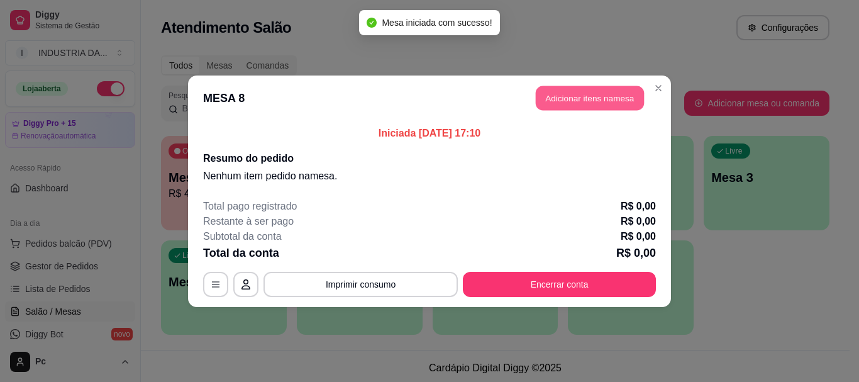
click at [586, 109] on button "Adicionar itens na mesa" at bounding box center [590, 98] width 108 height 25
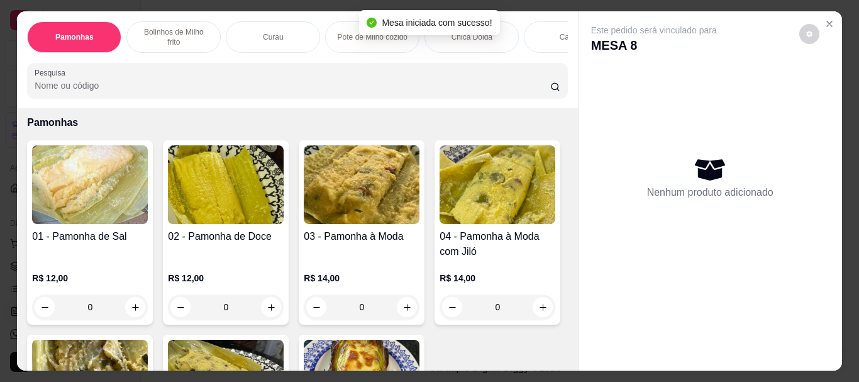
scroll to position [63, 0]
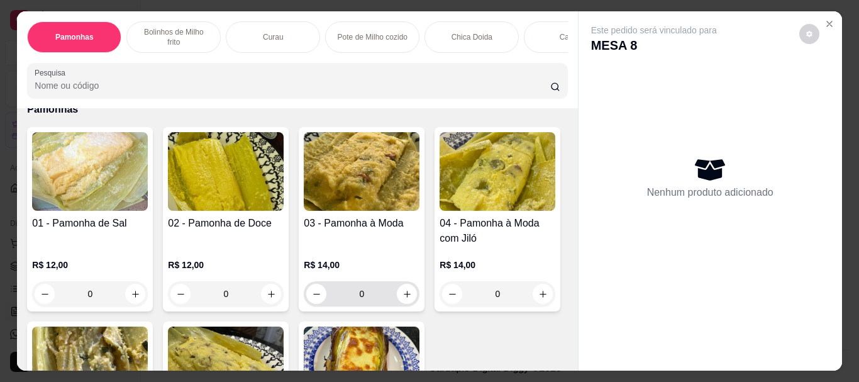
click at [357, 287] on input "0" at bounding box center [361, 293] width 70 height 25
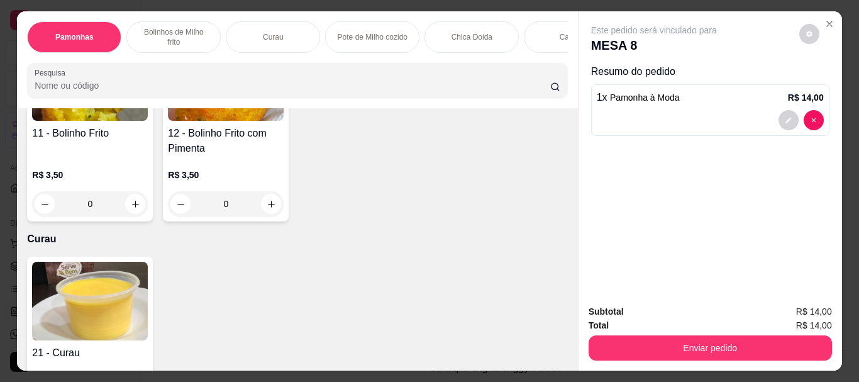
scroll to position [692, 0]
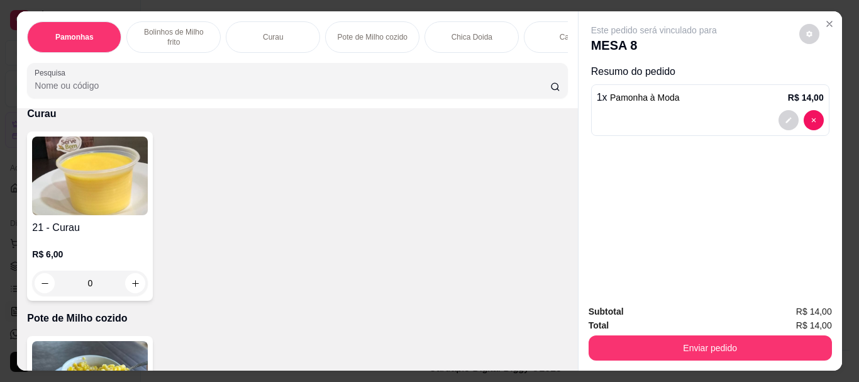
type input "1"
click at [99, 91] on input "0" at bounding box center [90, 78] width 70 height 25
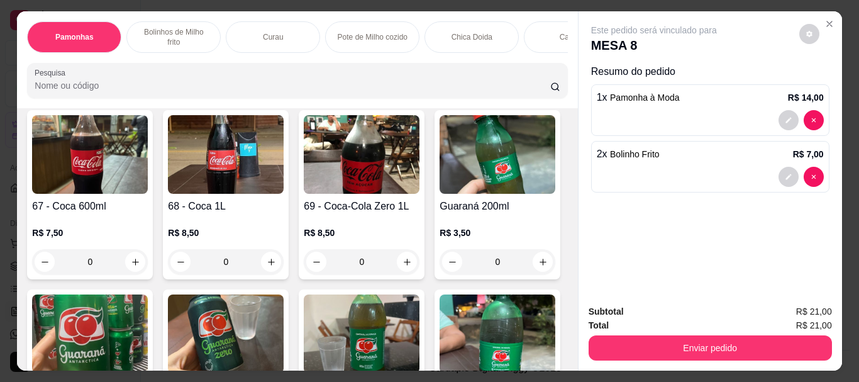
scroll to position [2142, 0]
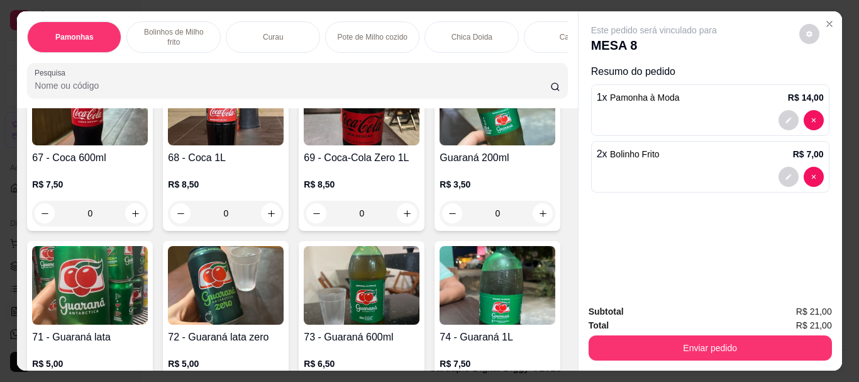
type input "2"
click at [125, 47] on input "0" at bounding box center [90, 33] width 70 height 25
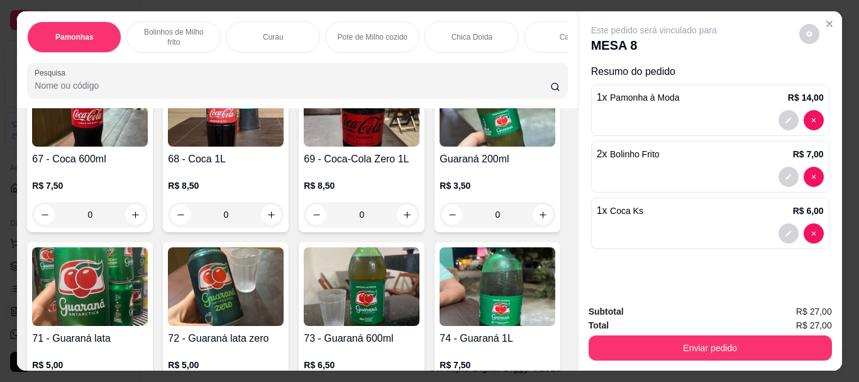
scroll to position [2205, 0]
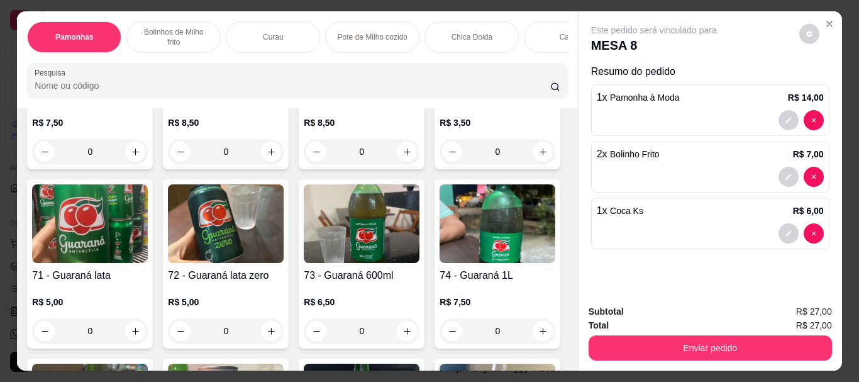
type input "1"
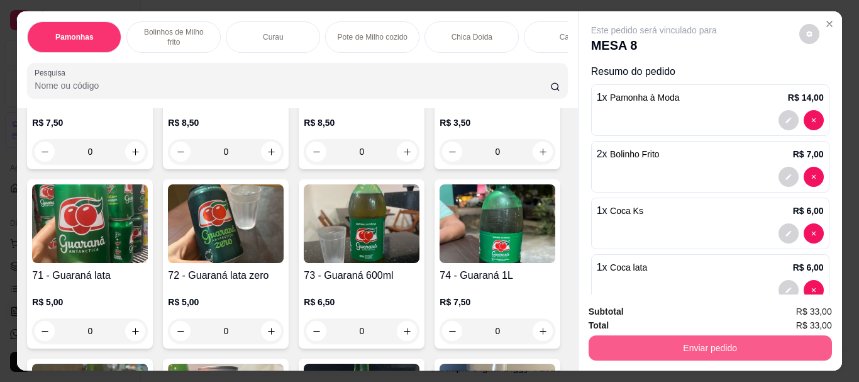
type input "1"
click at [684, 351] on button "Enviar pedido" at bounding box center [710, 347] width 243 height 25
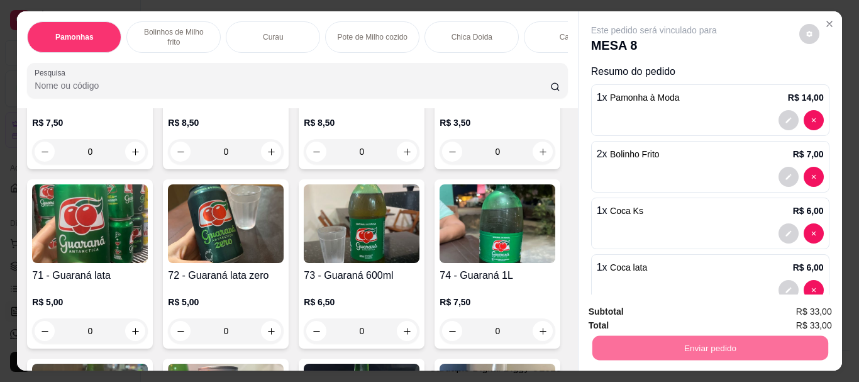
click at [781, 316] on button "Enviar pedido" at bounding box center [799, 312] width 71 height 24
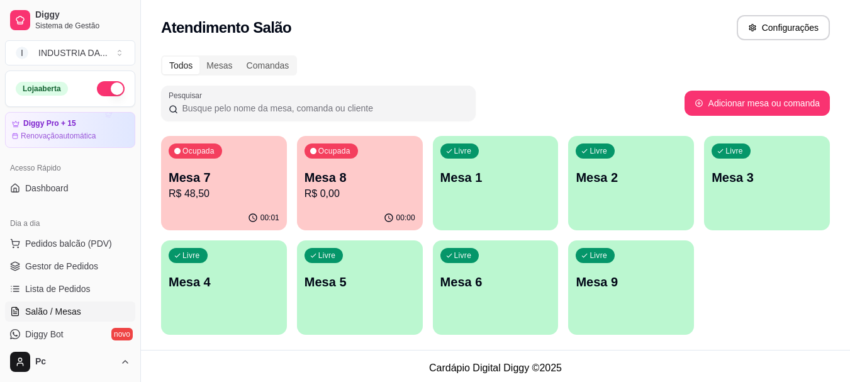
click at [363, 275] on p "Mesa 5" at bounding box center [359, 282] width 111 height 18
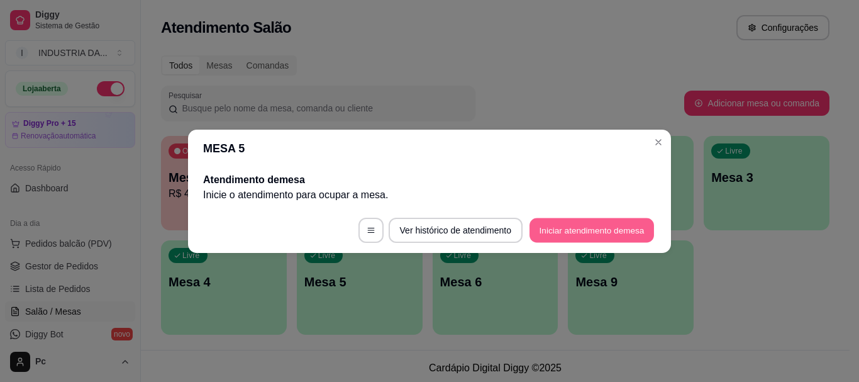
click at [606, 237] on button "Iniciar atendimento de mesa" at bounding box center [592, 230] width 125 height 25
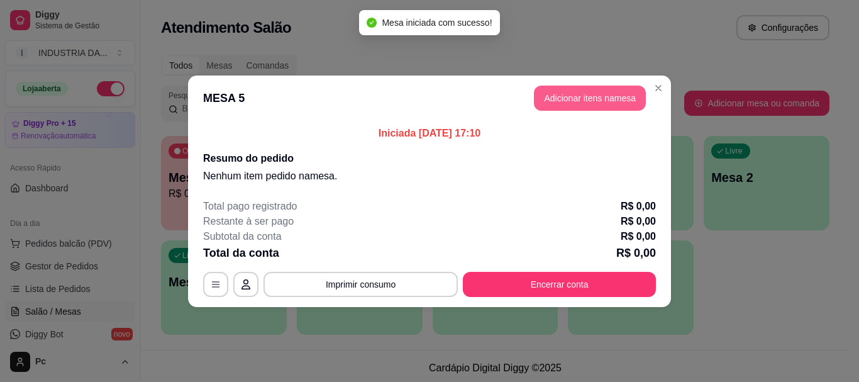
click at [567, 91] on button "Adicionar itens na mesa" at bounding box center [590, 98] width 112 height 25
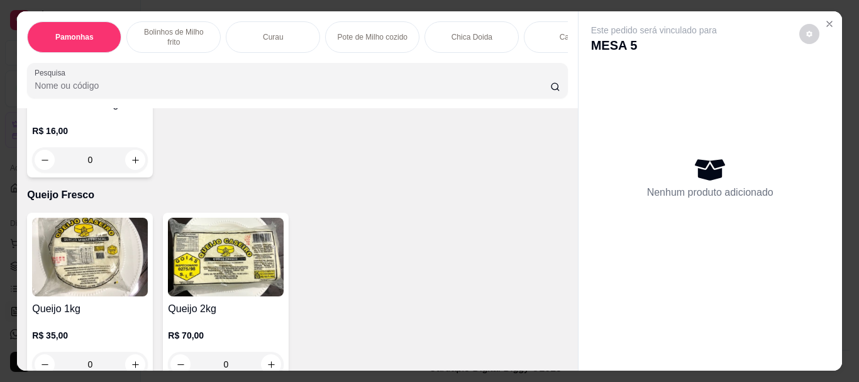
scroll to position [1447, 0]
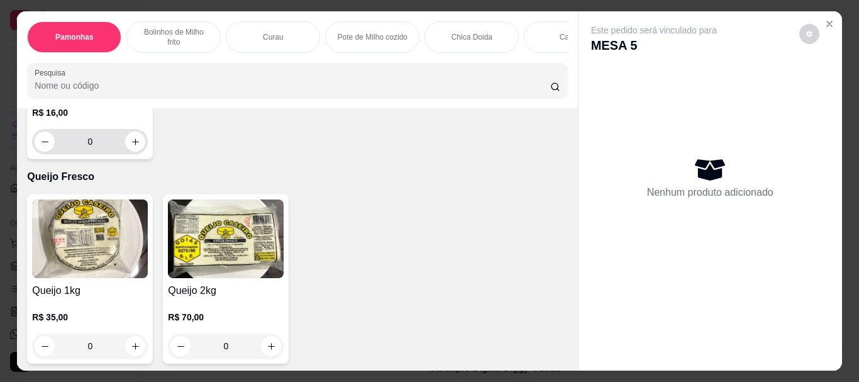
click at [106, 154] on input "0" at bounding box center [90, 141] width 70 height 25
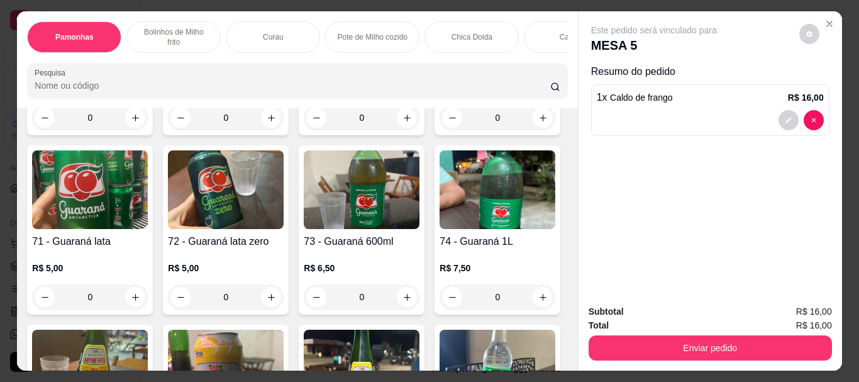
scroll to position [2264, 0]
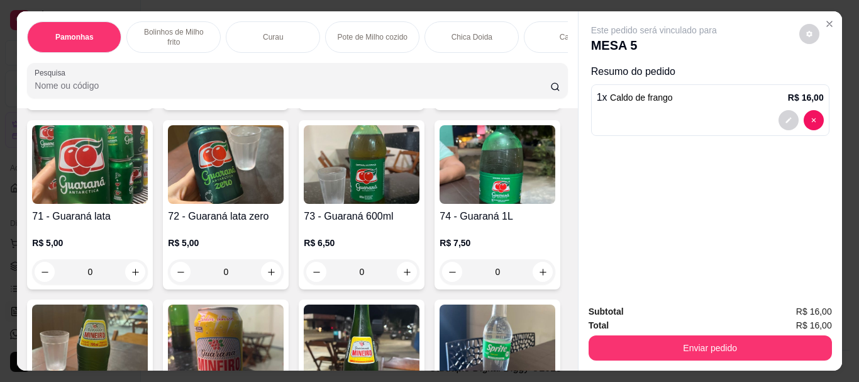
type input "1"
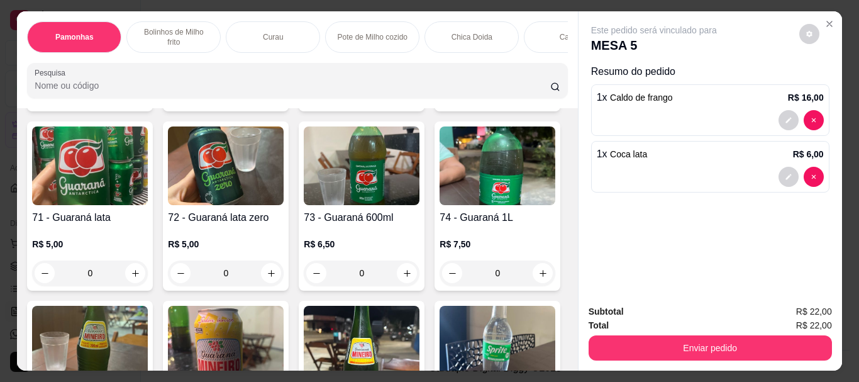
scroll to position [2265, 0]
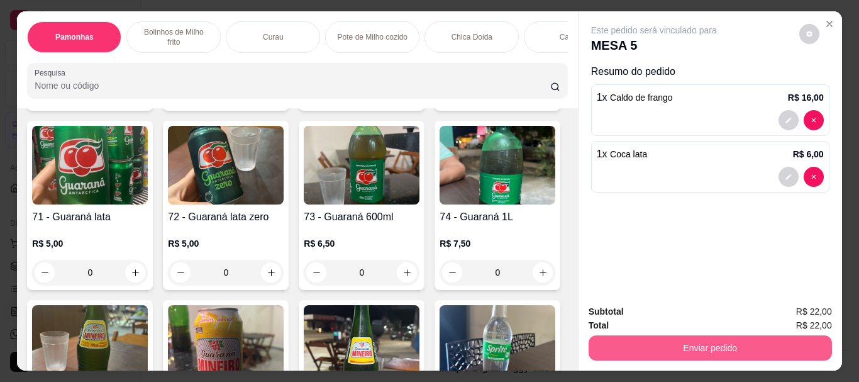
type input "1"
click at [635, 338] on button "Enviar pedido" at bounding box center [710, 347] width 243 height 25
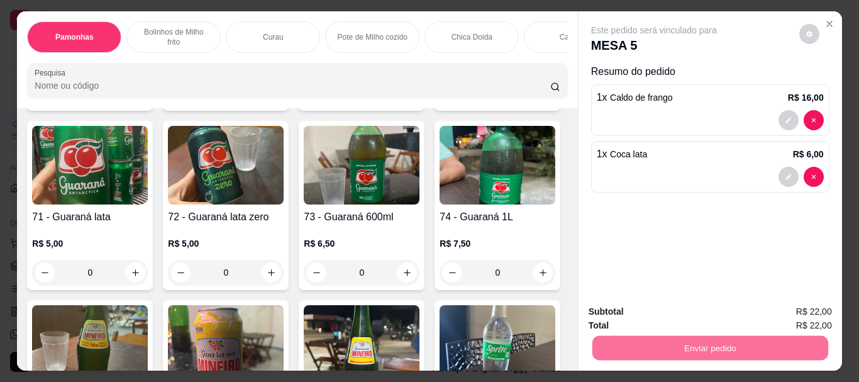
click at [781, 306] on button "Enviar pedido" at bounding box center [799, 312] width 71 height 24
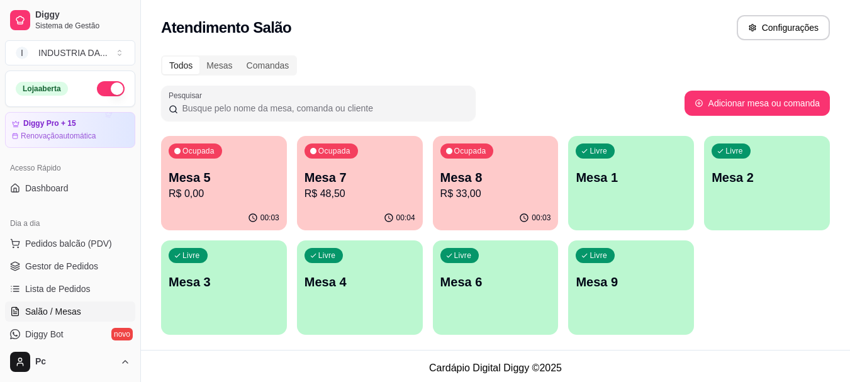
click at [350, 180] on p "Mesa 7" at bounding box center [359, 178] width 111 height 18
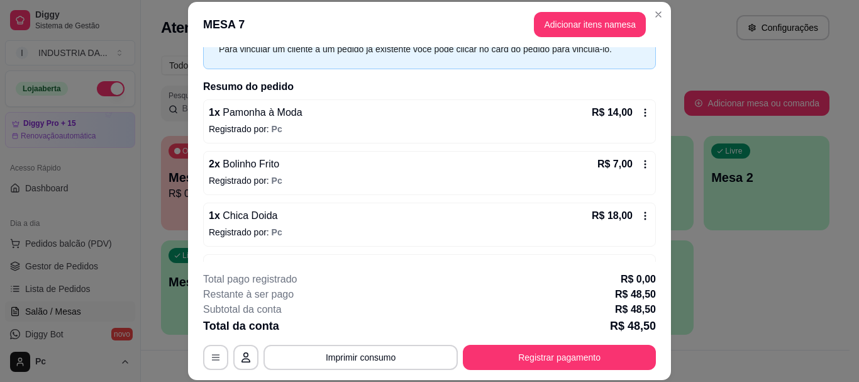
scroll to position [160, 0]
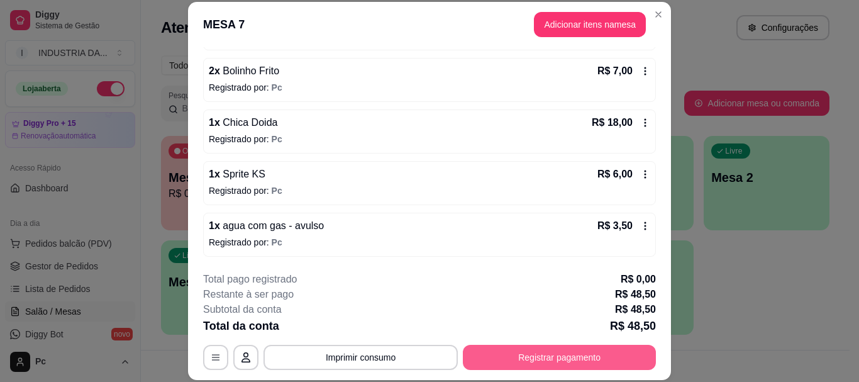
click at [543, 357] on button "Registrar pagamento" at bounding box center [559, 357] width 193 height 25
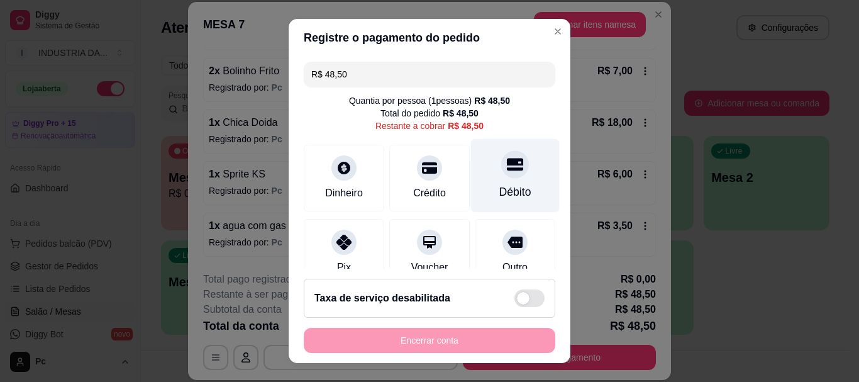
click at [507, 164] on icon at bounding box center [515, 165] width 16 height 13
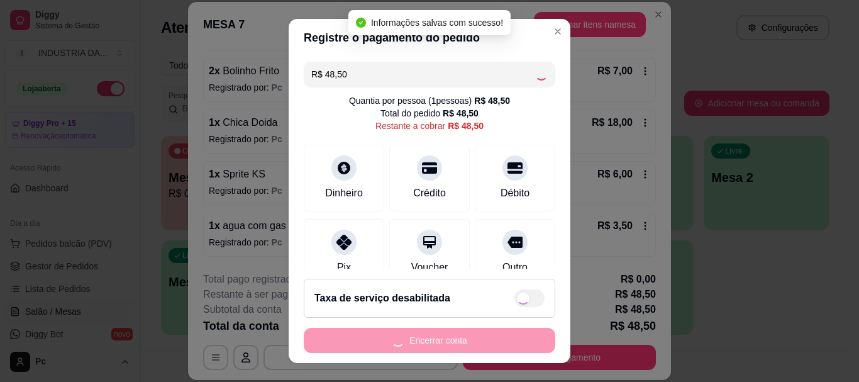
type input "R$ 0,00"
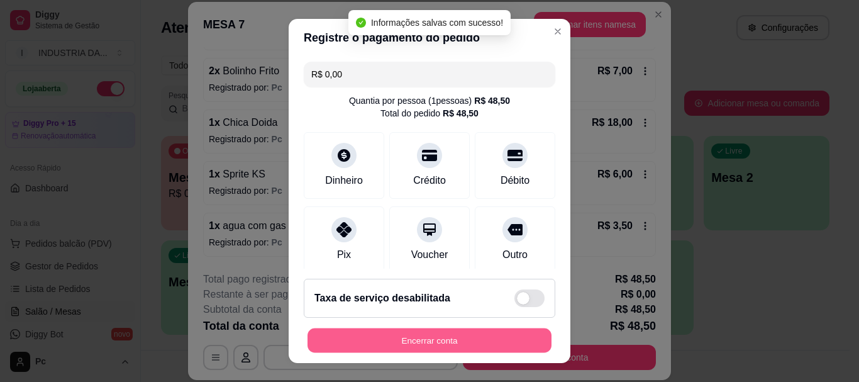
click at [494, 349] on button "Encerrar conta" at bounding box center [430, 340] width 244 height 25
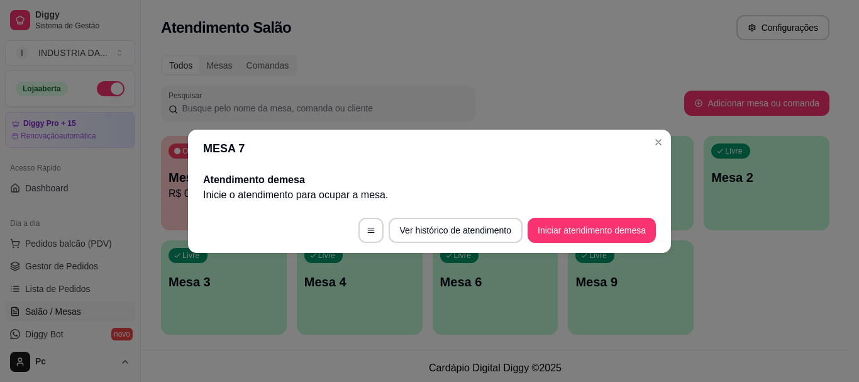
scroll to position [0, 0]
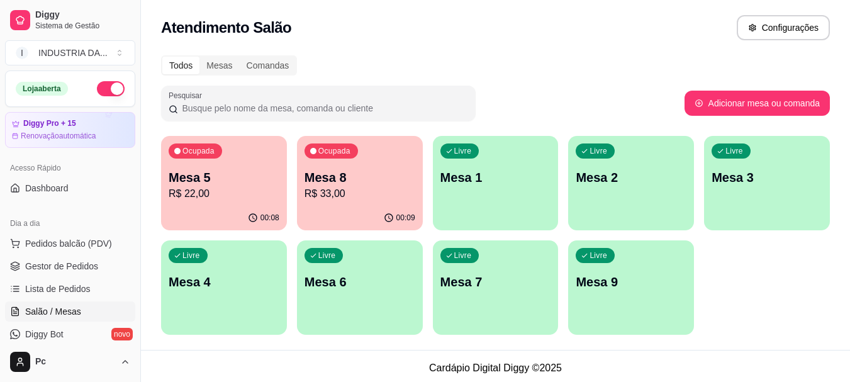
click at [177, 175] on p "Mesa 5" at bounding box center [224, 178] width 111 height 18
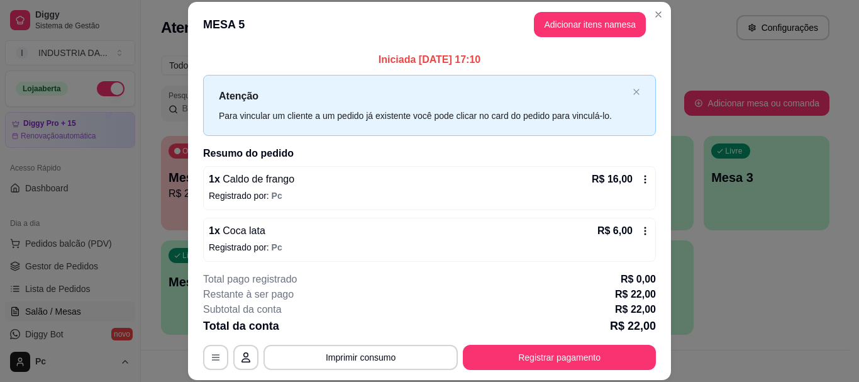
scroll to position [5, 0]
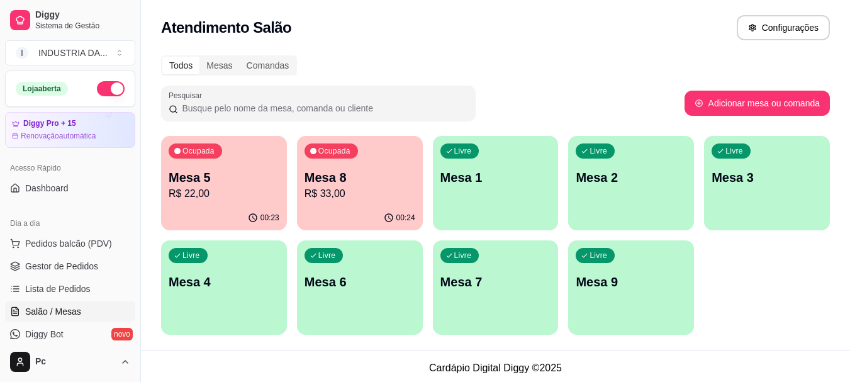
click at [186, 189] on p "R$ 22,00" at bounding box center [224, 193] width 111 height 15
click at [198, 292] on div "Livre Mesa 4" at bounding box center [224, 280] width 122 height 77
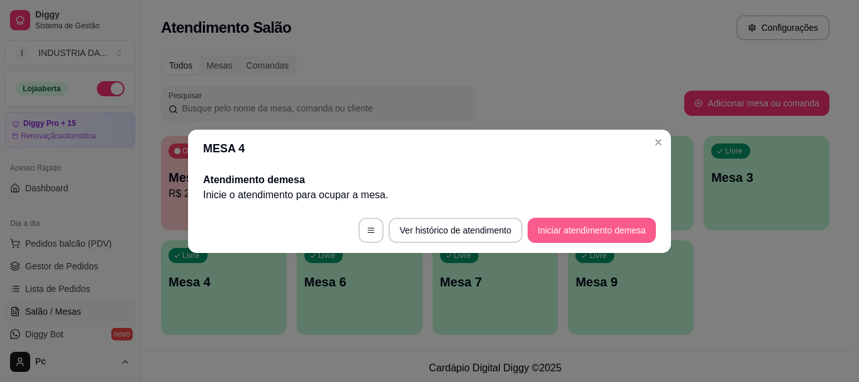
click at [633, 221] on button "Iniciar atendimento de mesa" at bounding box center [592, 230] width 128 height 25
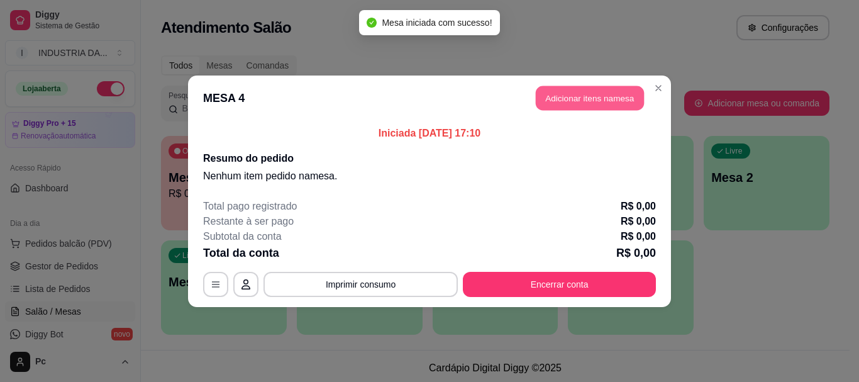
click at [593, 86] on button "Adicionar itens na mesa" at bounding box center [590, 98] width 108 height 25
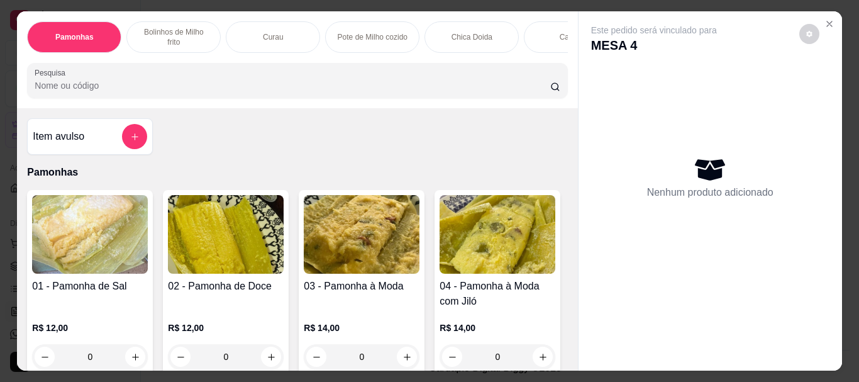
click at [835, 18] on div "Este pedido será vinculado para MESA 4 Nenhum produto adicionado" at bounding box center [711, 180] width 264 height 339
click at [825, 20] on icon "Close" at bounding box center [830, 24] width 10 height 10
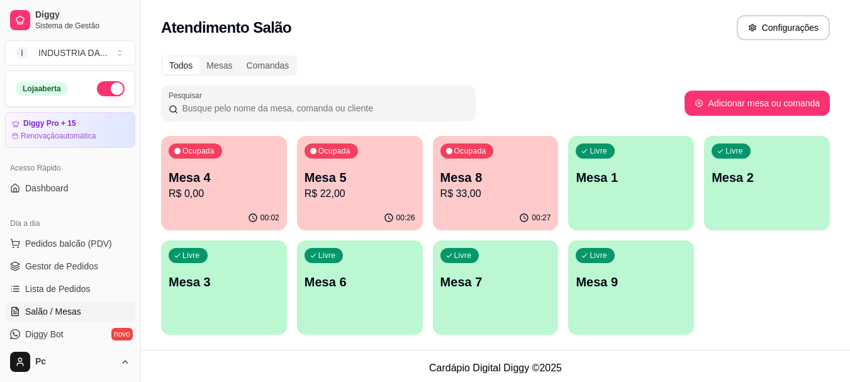
click at [226, 196] on p "R$ 0,00" at bounding box center [224, 193] width 111 height 15
click at [479, 309] on div "Livre Mesa 7" at bounding box center [496, 280] width 122 height 77
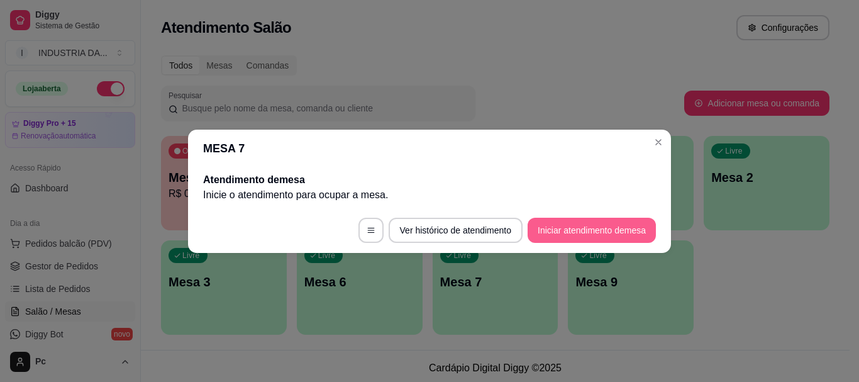
click at [541, 235] on button "Iniciar atendimento de mesa" at bounding box center [592, 230] width 128 height 25
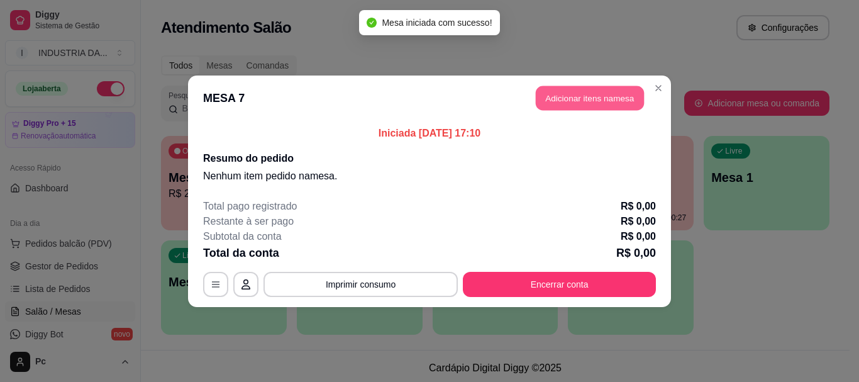
click at [595, 94] on button "Adicionar itens na mesa" at bounding box center [590, 98] width 108 height 25
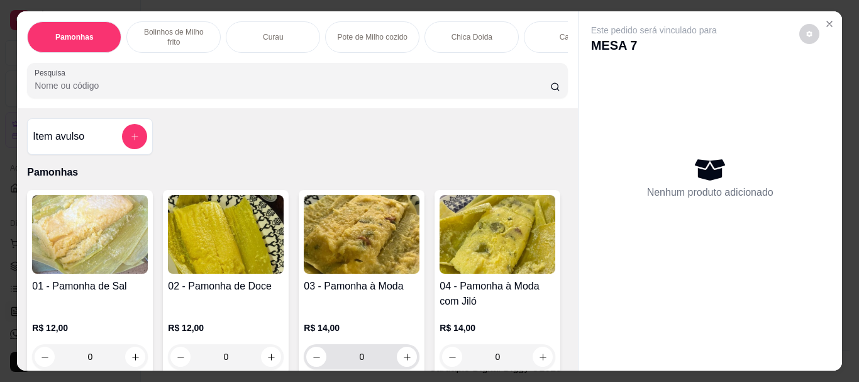
click at [385, 344] on input "0" at bounding box center [361, 356] width 70 height 25
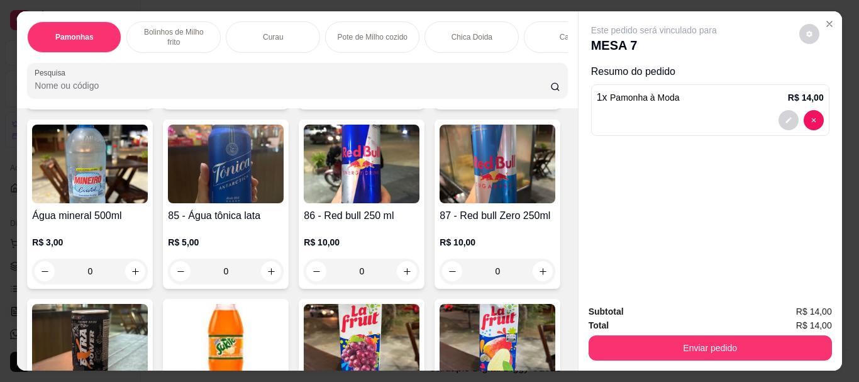
scroll to position [2830, 0]
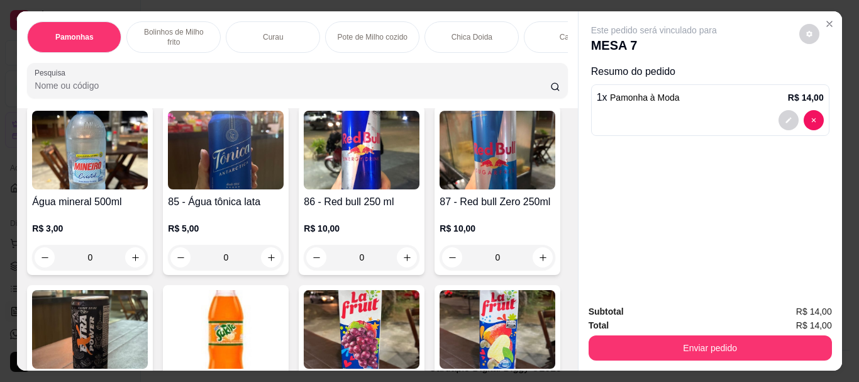
type input "1"
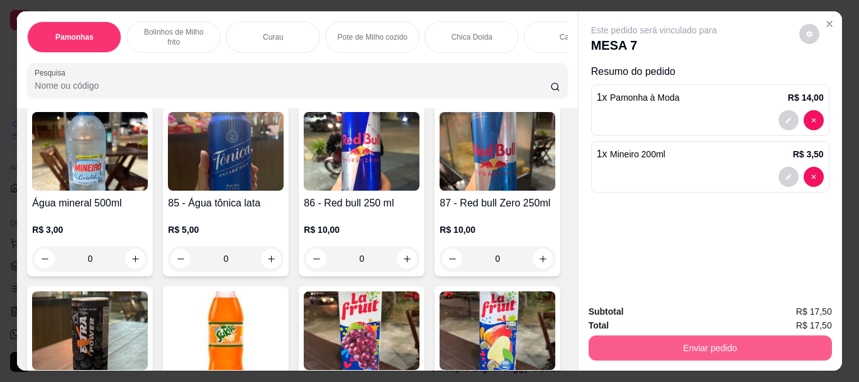
type input "1"
click at [659, 339] on button "Enviar pedido" at bounding box center [710, 347] width 243 height 25
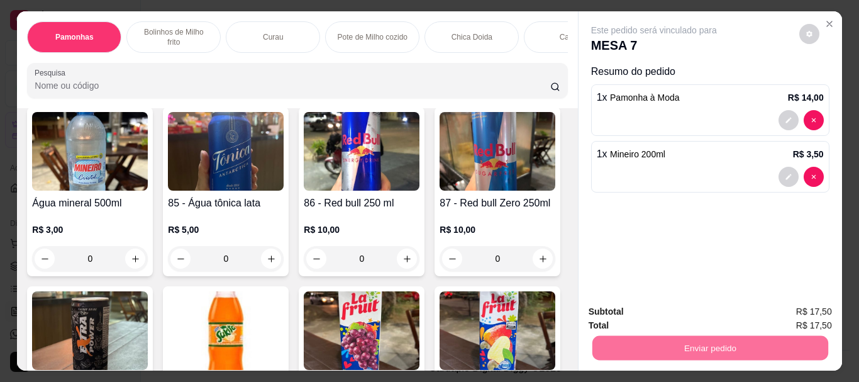
click at [796, 306] on button "Enviar pedido" at bounding box center [799, 312] width 71 height 24
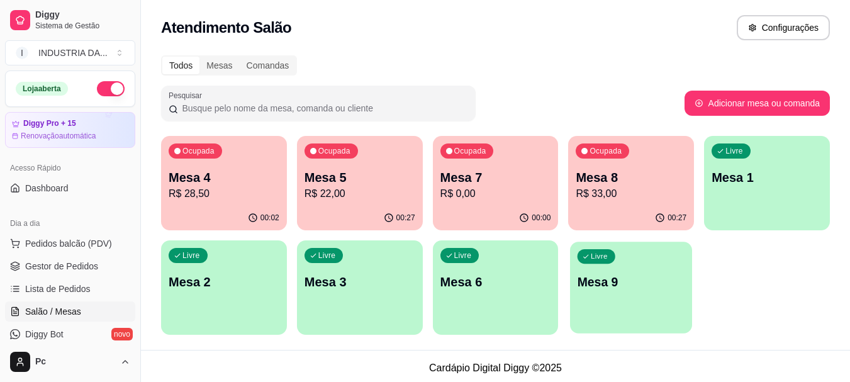
click at [650, 320] on div "button" at bounding box center [631, 325] width 122 height 14
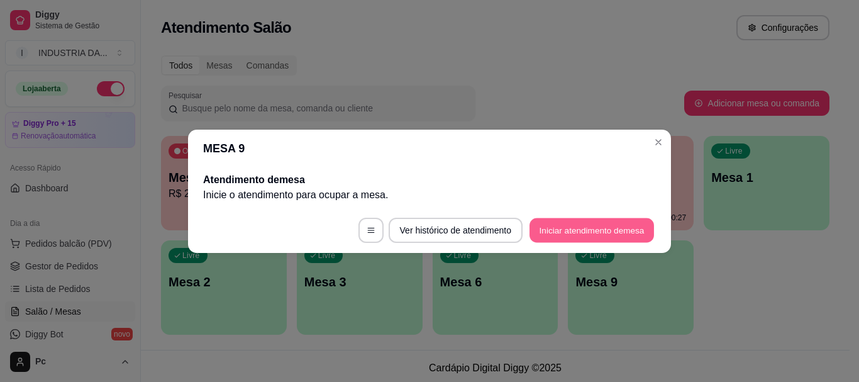
click at [610, 230] on button "Iniciar atendimento de mesa" at bounding box center [592, 230] width 125 height 25
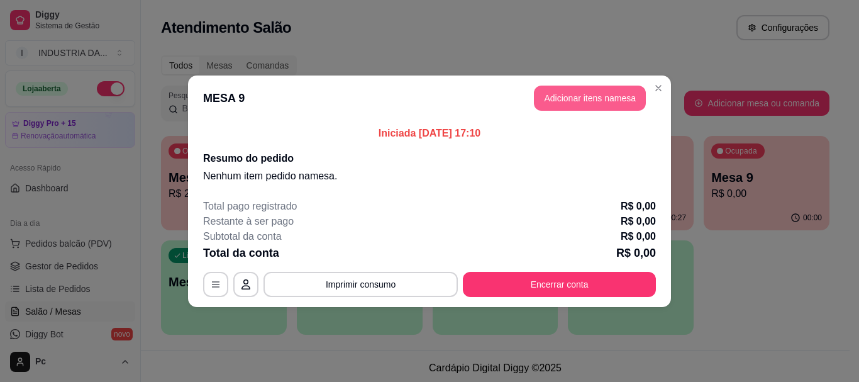
click at [574, 106] on button "Adicionar itens na mesa" at bounding box center [590, 98] width 112 height 25
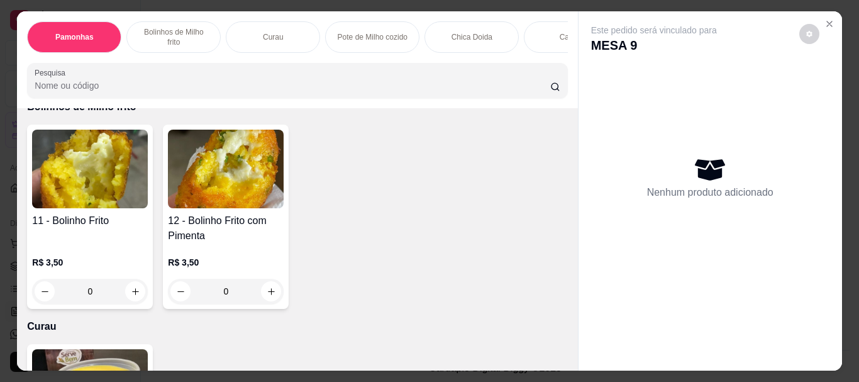
scroll to position [629, 0]
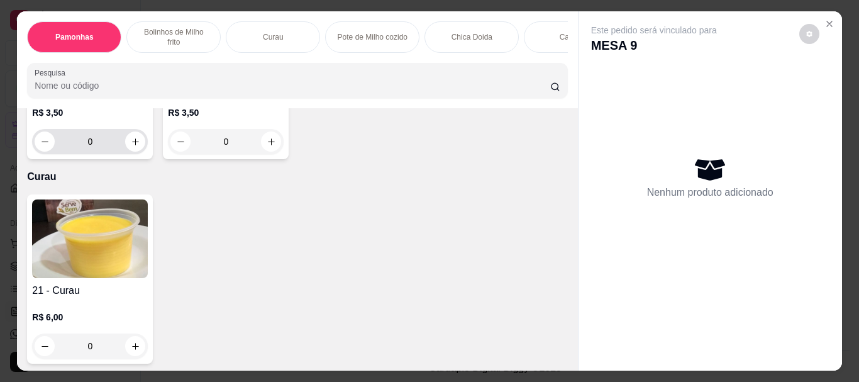
click at [105, 154] on input "0" at bounding box center [90, 141] width 70 height 25
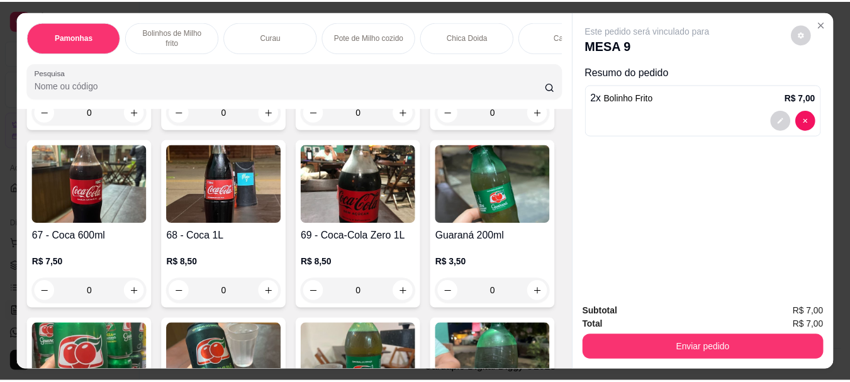
scroll to position [2076, 0]
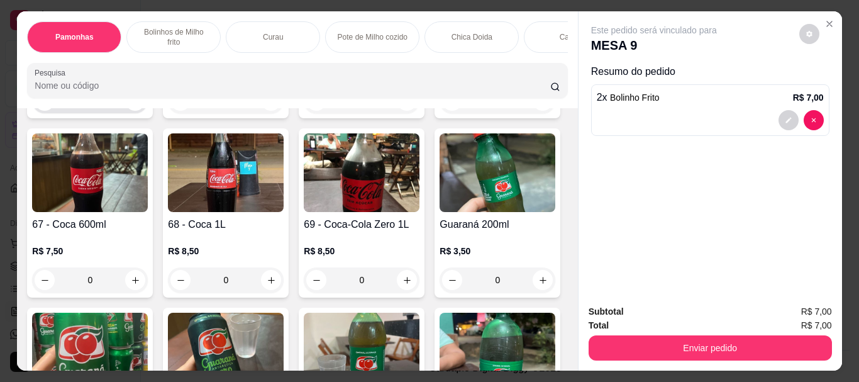
type input "2"
click at [125, 113] on input "0" at bounding box center [90, 100] width 70 height 25
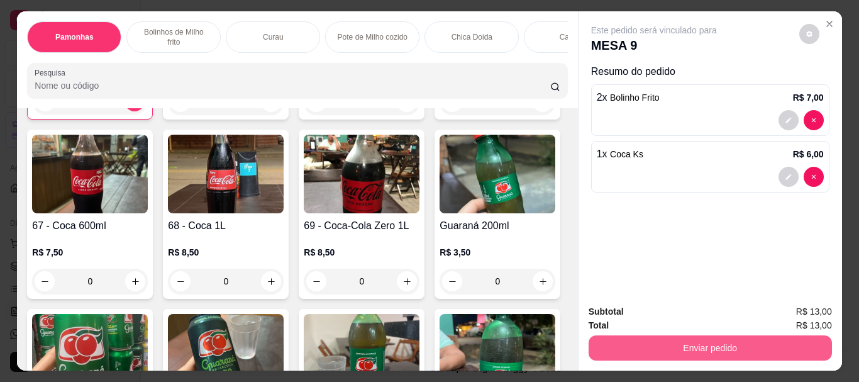
type input "1"
click at [613, 337] on button "Enviar pedido" at bounding box center [710, 347] width 243 height 25
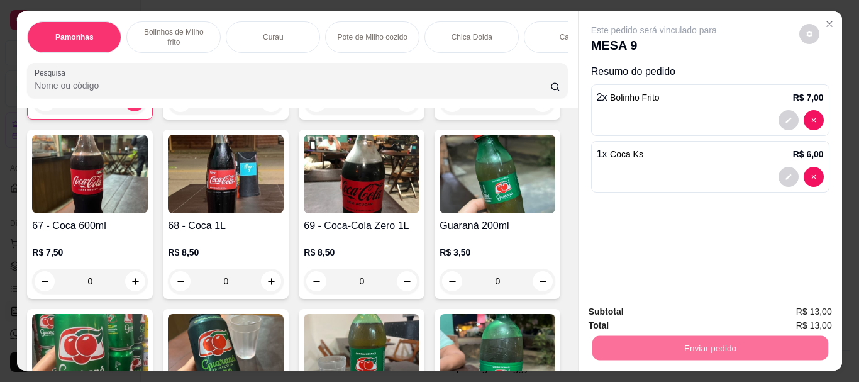
click at [771, 313] on button "Enviar pedido" at bounding box center [799, 311] width 69 height 23
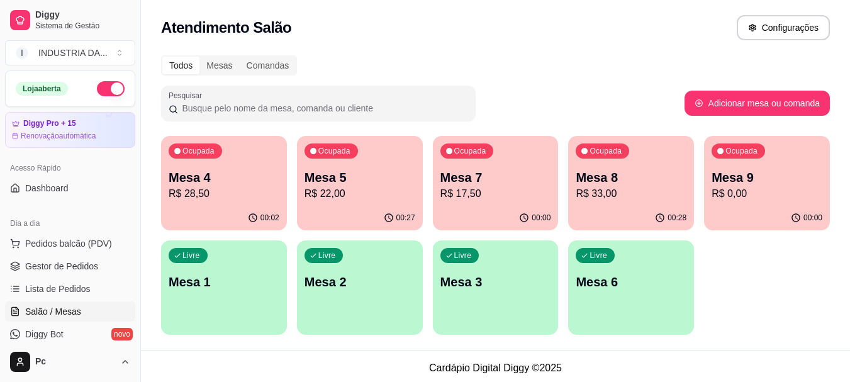
click at [218, 169] on p "Mesa 4" at bounding box center [224, 178] width 111 height 18
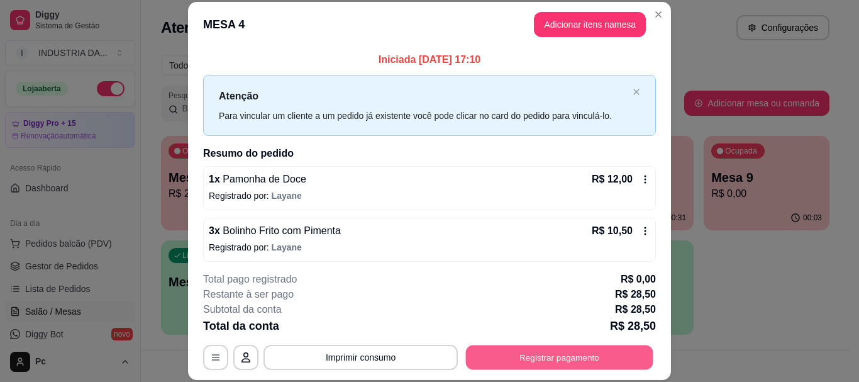
click at [604, 362] on button "Registrar pagamento" at bounding box center [559, 357] width 187 height 25
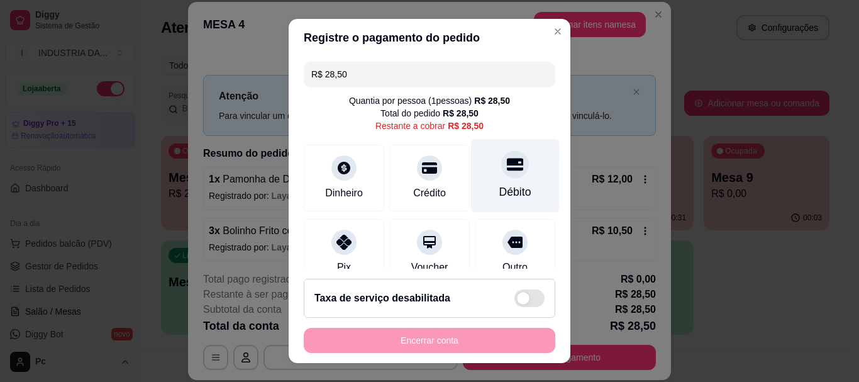
click at [502, 191] on div "Débito" at bounding box center [515, 192] width 32 height 16
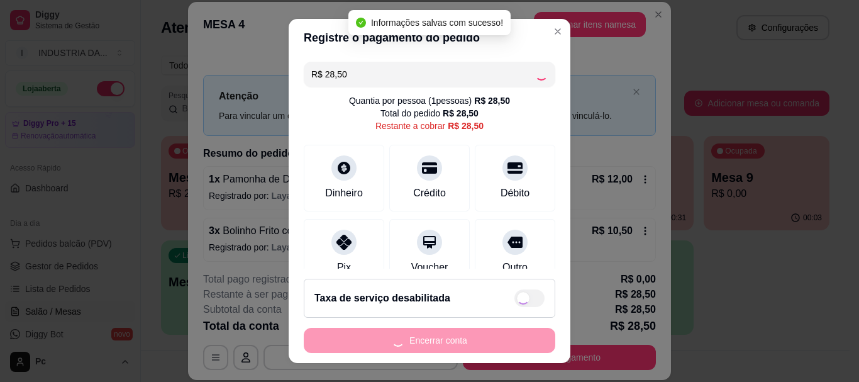
type input "R$ 0,00"
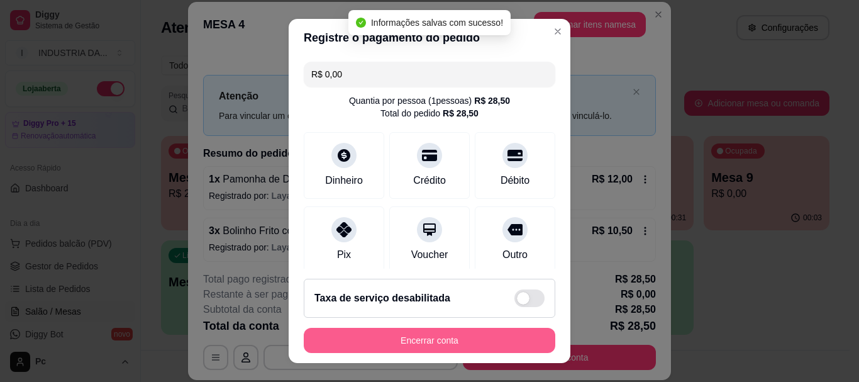
click at [485, 343] on button "Encerrar conta" at bounding box center [430, 340] width 252 height 25
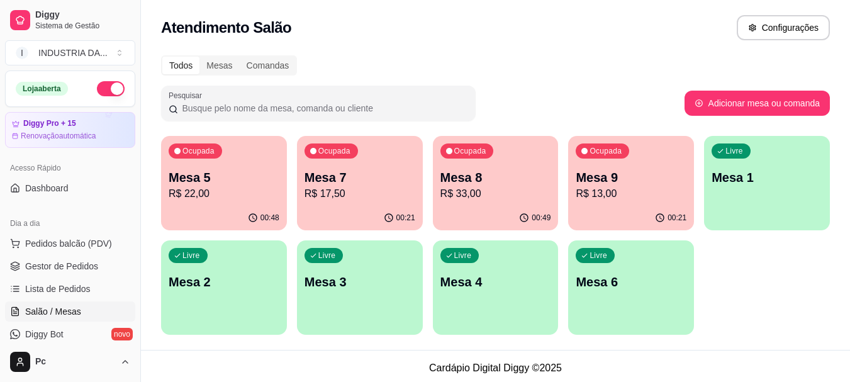
click at [468, 281] on p "Mesa 4" at bounding box center [495, 282] width 111 height 18
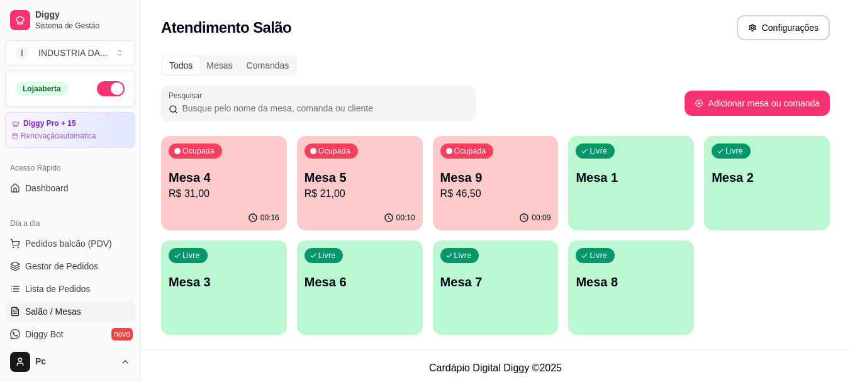
click at [204, 206] on div "00:16" at bounding box center [224, 218] width 126 height 25
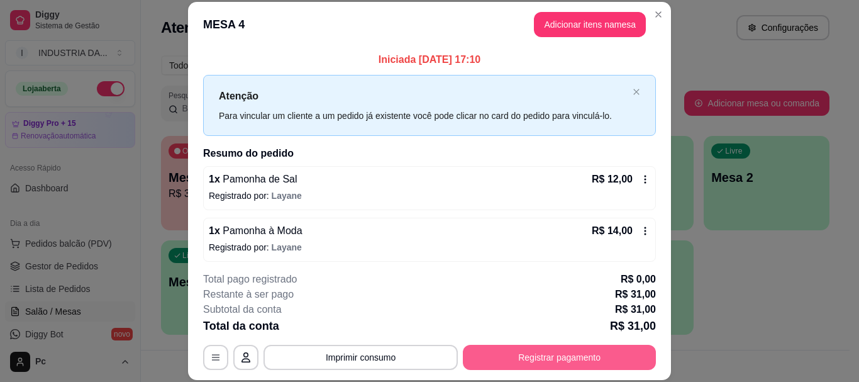
click at [576, 362] on button "Registrar pagamento" at bounding box center [559, 357] width 193 height 25
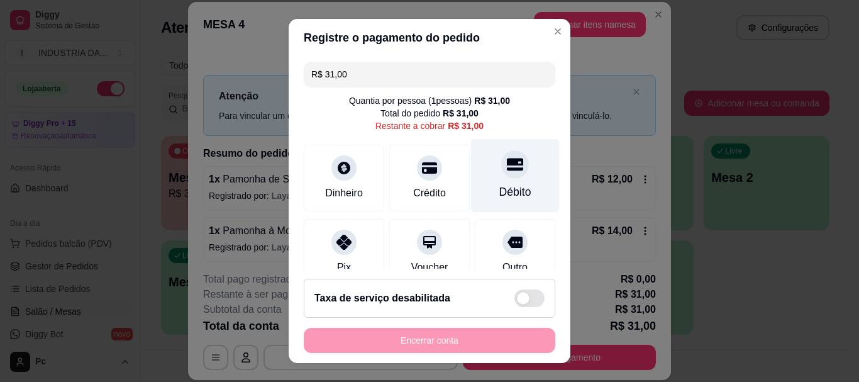
click at [499, 189] on div "Débito" at bounding box center [515, 192] width 32 height 16
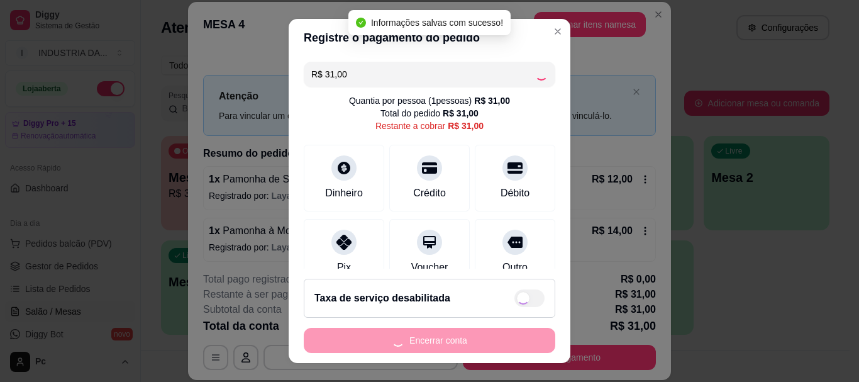
type input "R$ 0,00"
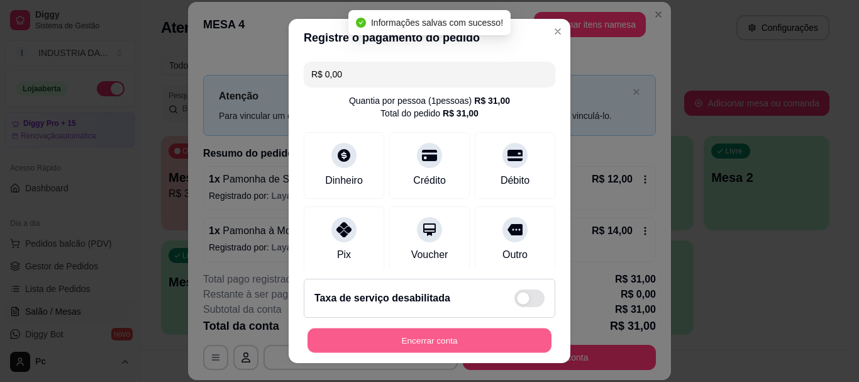
click at [454, 337] on button "Encerrar conta" at bounding box center [430, 340] width 244 height 25
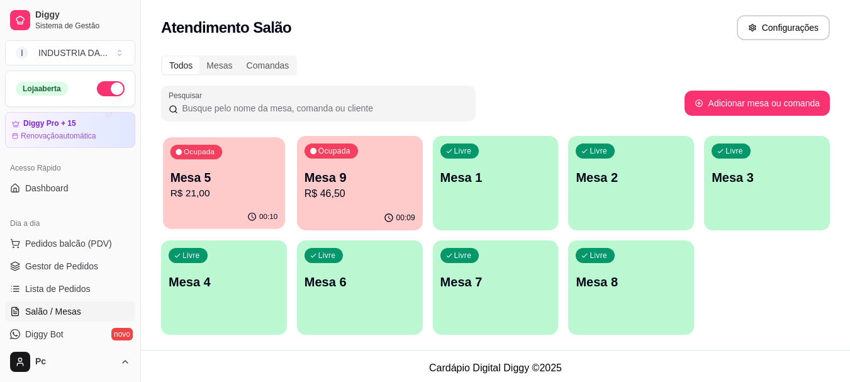
click at [216, 202] on div "Ocupada Mesa 5 R$ 21,00" at bounding box center [224, 171] width 122 height 68
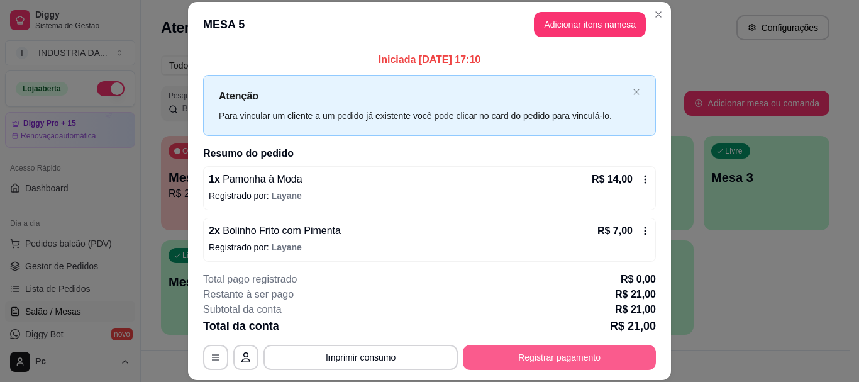
click at [525, 358] on button "Registrar pagamento" at bounding box center [559, 357] width 193 height 25
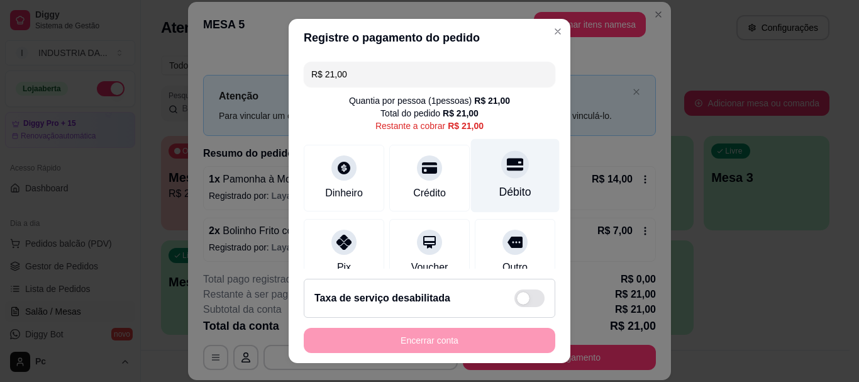
click at [480, 178] on div "Débito" at bounding box center [515, 176] width 89 height 74
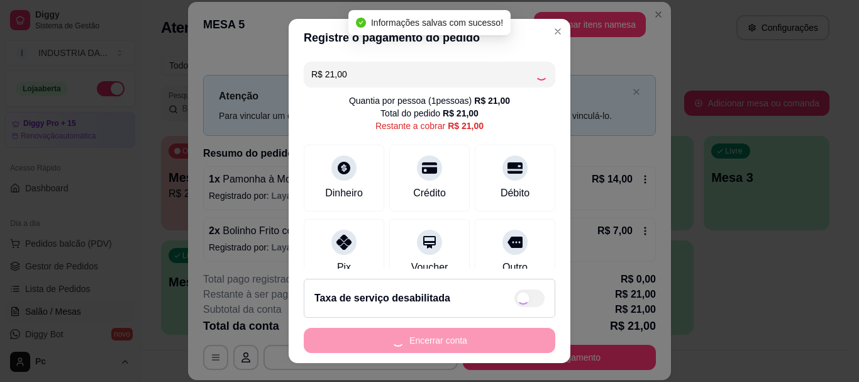
type input "R$ 0,00"
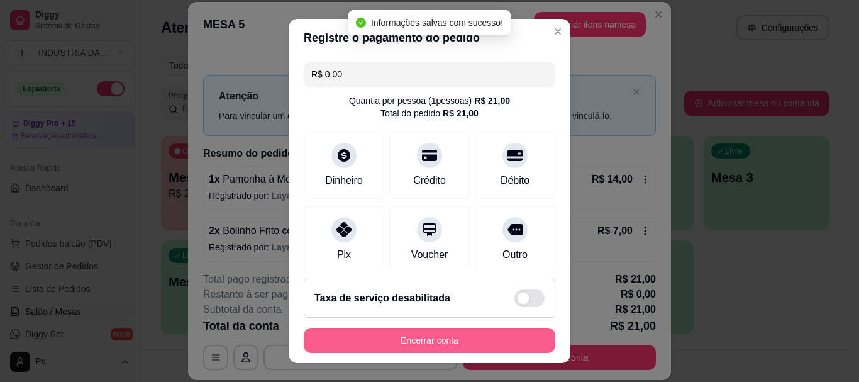
click at [430, 343] on button "Encerrar conta" at bounding box center [430, 340] width 252 height 25
